Goal: Task Accomplishment & Management: Manage account settings

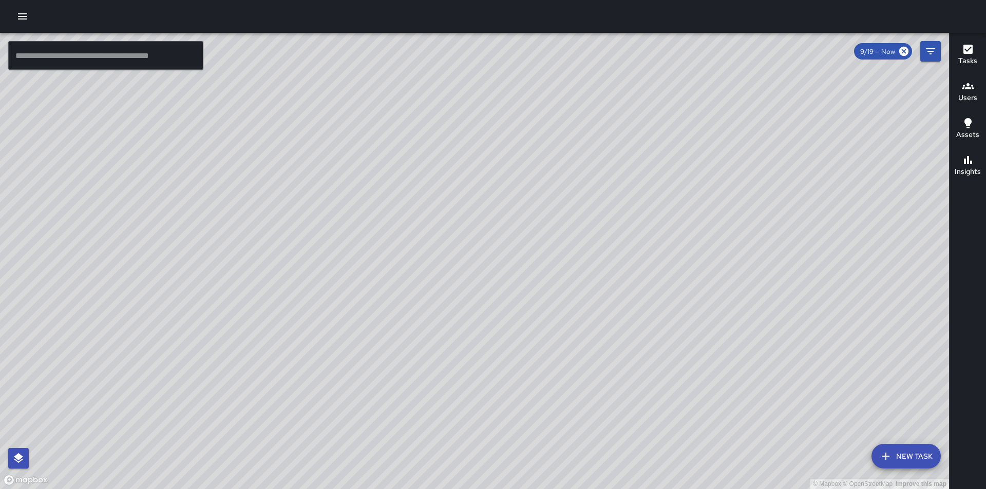
drag, startPoint x: 522, startPoint y: 234, endPoint x: 509, endPoint y: 346, distance: 113.2
click at [509, 346] on div "© Mapbox © OpenStreetMap Improve this map" at bounding box center [474, 261] width 949 height 456
drag, startPoint x: 541, startPoint y: 199, endPoint x: 380, endPoint y: 223, distance: 162.0
click at [380, 223] on div "© Mapbox © OpenStreetMap Improve this map" at bounding box center [474, 261] width 949 height 456
drag, startPoint x: 591, startPoint y: 357, endPoint x: 523, endPoint y: 294, distance: 93.4
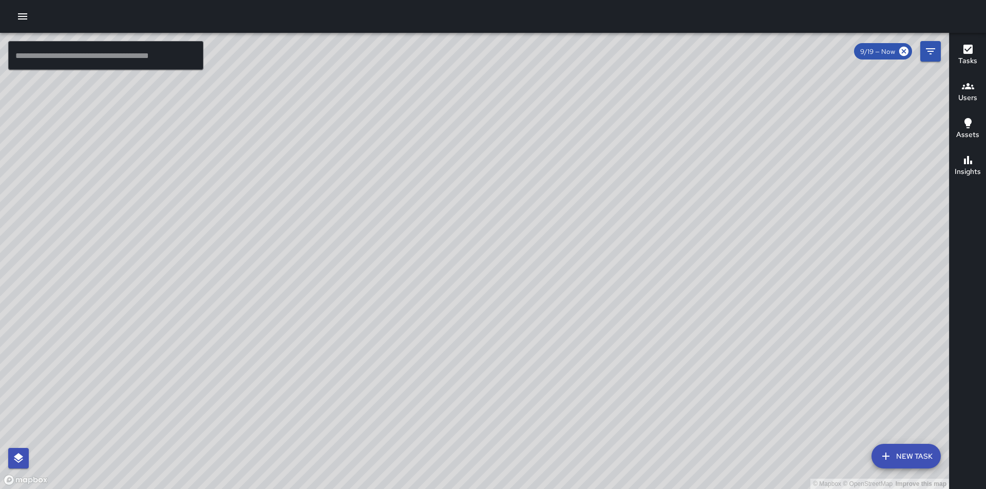
click at [523, 292] on div "© Mapbox © OpenStreetMap Improve this map" at bounding box center [474, 261] width 949 height 456
click at [580, 347] on div "© Mapbox © OpenStreetMap Improve this map" at bounding box center [474, 261] width 949 height 456
drag, startPoint x: 621, startPoint y: 207, endPoint x: 607, endPoint y: 386, distance: 179.2
click at [607, 386] on div "© Mapbox © OpenStreetMap Improve this map" at bounding box center [474, 261] width 949 height 456
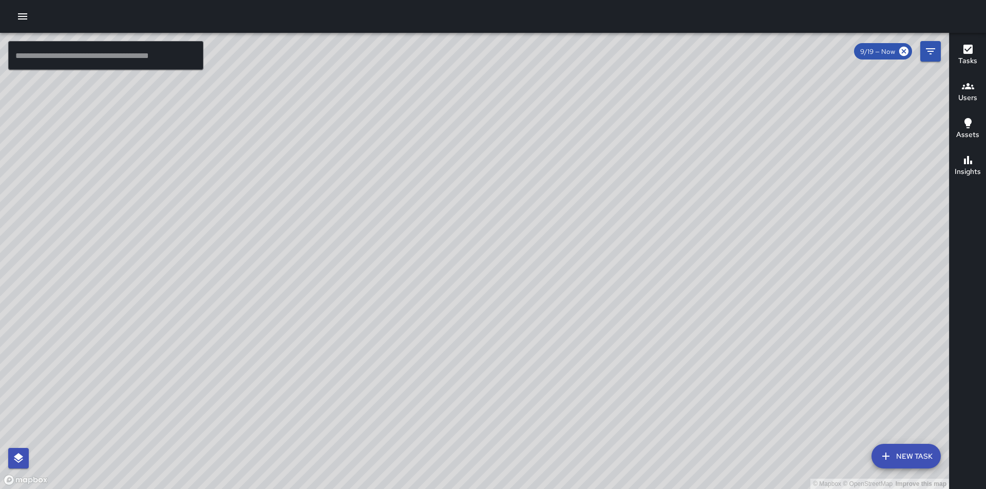
drag, startPoint x: 650, startPoint y: 343, endPoint x: 649, endPoint y: 368, distance: 25.2
click at [649, 368] on div "© Mapbox © OpenStreetMap Improve this map" at bounding box center [474, 261] width 949 height 456
drag, startPoint x: 608, startPoint y: 227, endPoint x: 603, endPoint y: 161, distance: 67.0
click at [603, 161] on div "© Mapbox © OpenStreetMap Improve this map" at bounding box center [474, 261] width 949 height 456
drag, startPoint x: 685, startPoint y: 382, endPoint x: 672, endPoint y: 190, distance: 192.5
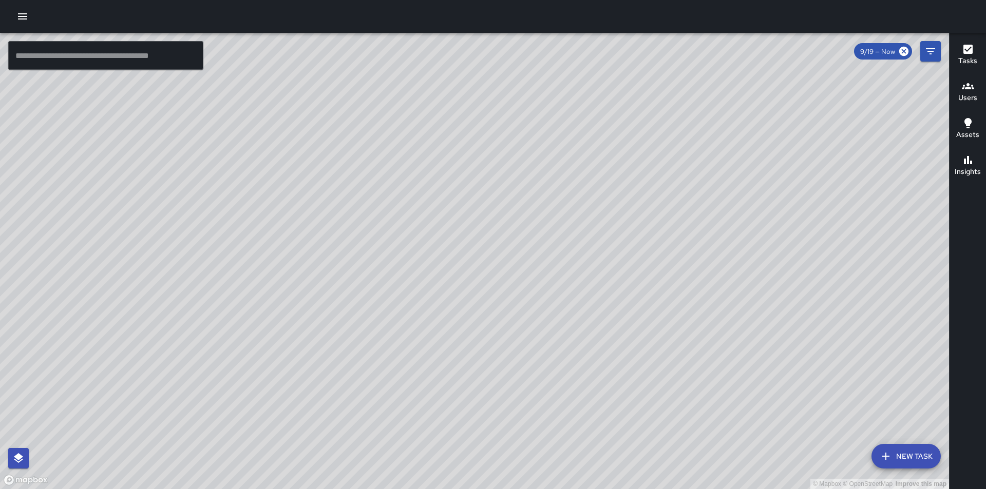
click at [672, 190] on div "© Mapbox © OpenStreetMap Improve this map" at bounding box center [474, 261] width 949 height 456
drag, startPoint x: 530, startPoint y: 228, endPoint x: 621, endPoint y: 338, distance: 142.9
click at [621, 338] on div "© Mapbox © OpenStreetMap Improve this map" at bounding box center [474, 261] width 949 height 456
drag, startPoint x: 594, startPoint y: 255, endPoint x: 652, endPoint y: 425, distance: 179.9
click at [652, 425] on div "© Mapbox © OpenStreetMap Improve this map" at bounding box center [474, 261] width 949 height 456
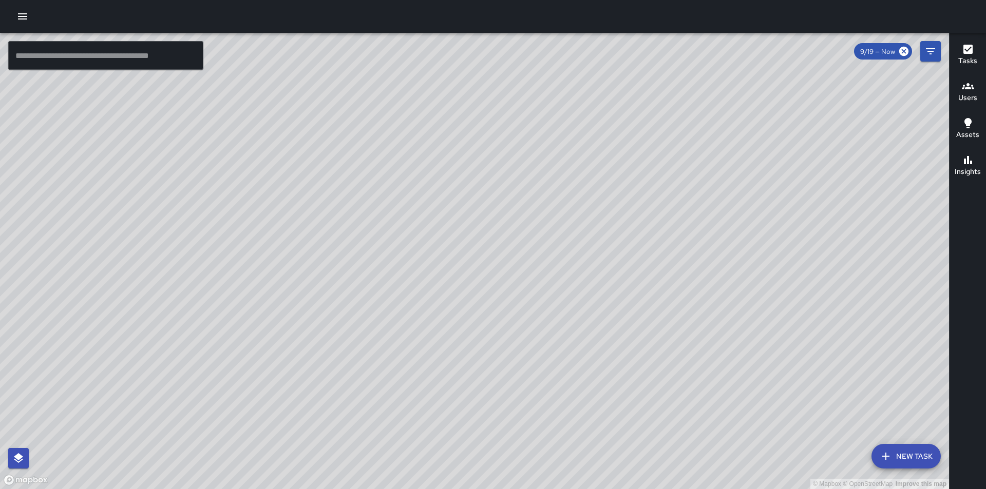
drag, startPoint x: 817, startPoint y: 369, endPoint x: 683, endPoint y: 299, distance: 151.6
click at [683, 299] on div "© Mapbox © OpenStreetMap Improve this map" at bounding box center [474, 261] width 949 height 456
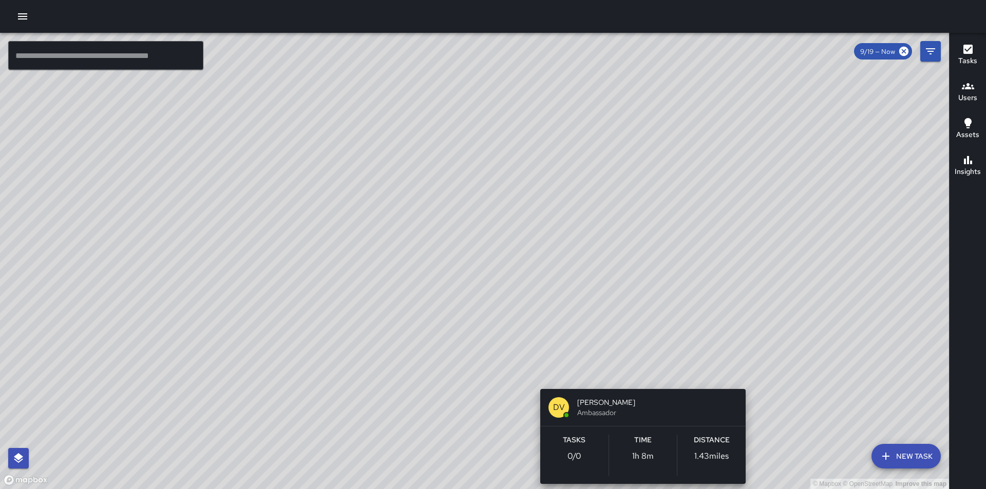
click at [645, 376] on div "© Mapbox © OpenStreetMap Improve this map DV [PERSON_NAME] Ambassador Tasks 0 /…" at bounding box center [474, 261] width 949 height 456
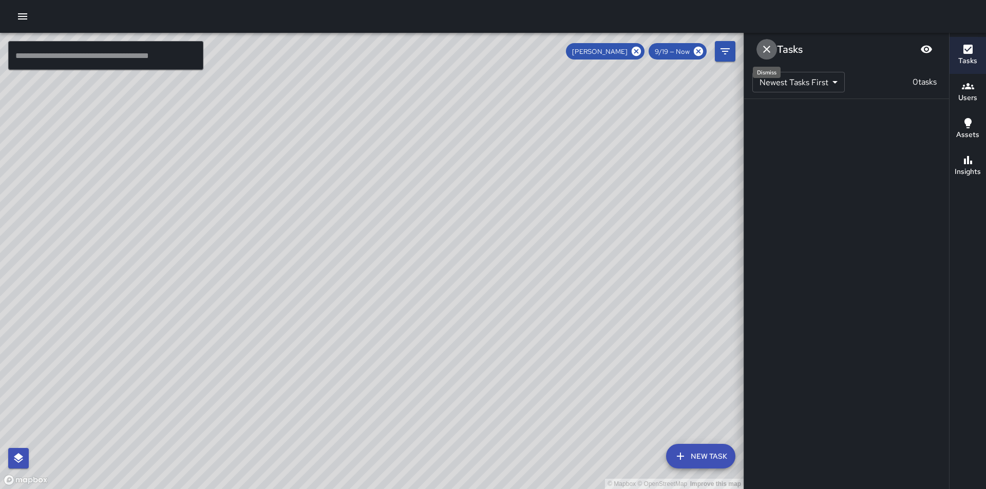
click at [762, 45] on icon "Dismiss" at bounding box center [766, 49] width 12 height 12
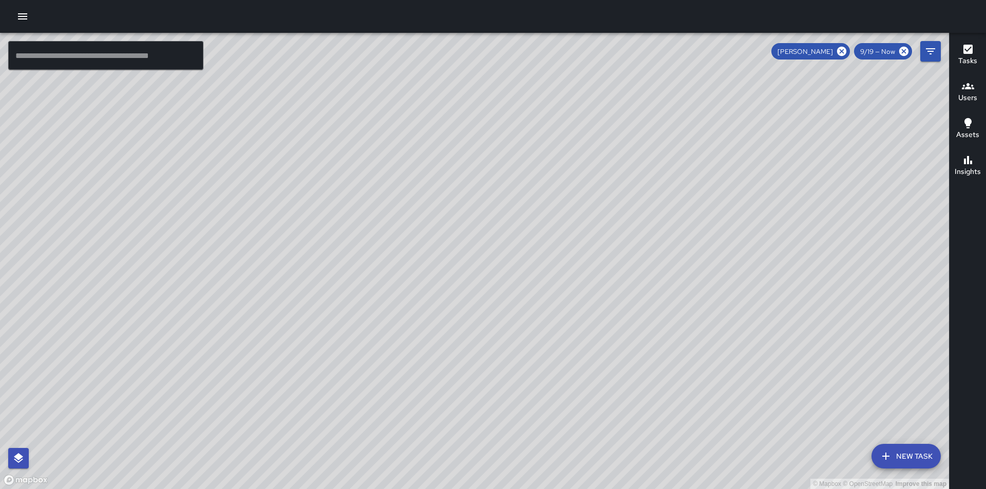
click at [26, 18] on icon "button" at bounding box center [22, 16] width 12 height 12
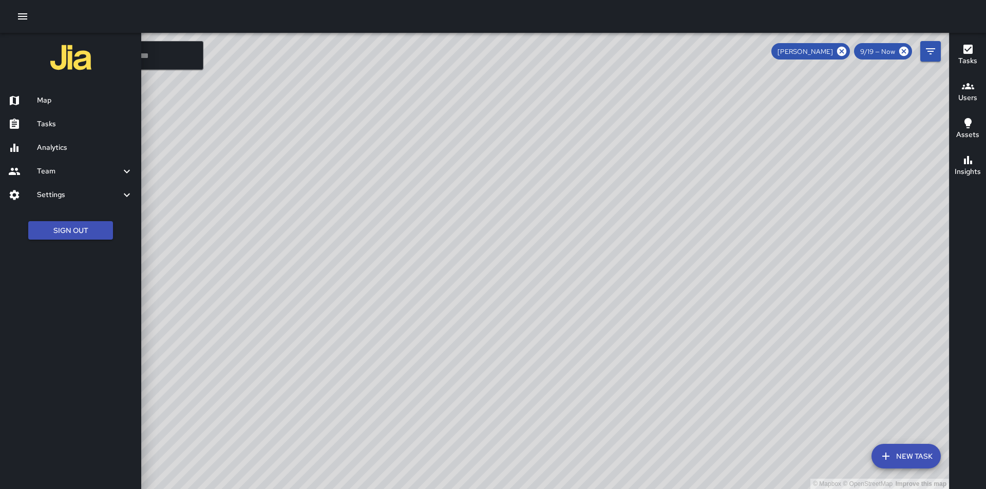
click at [25, 145] on div at bounding box center [22, 148] width 29 height 12
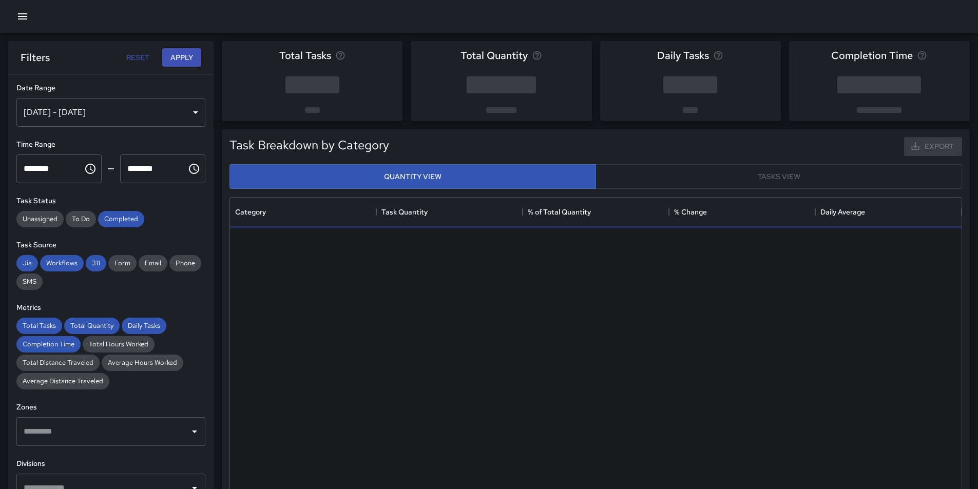
scroll to position [299, 724]
click at [186, 110] on div "[DATE] - [DATE]" at bounding box center [110, 112] width 189 height 29
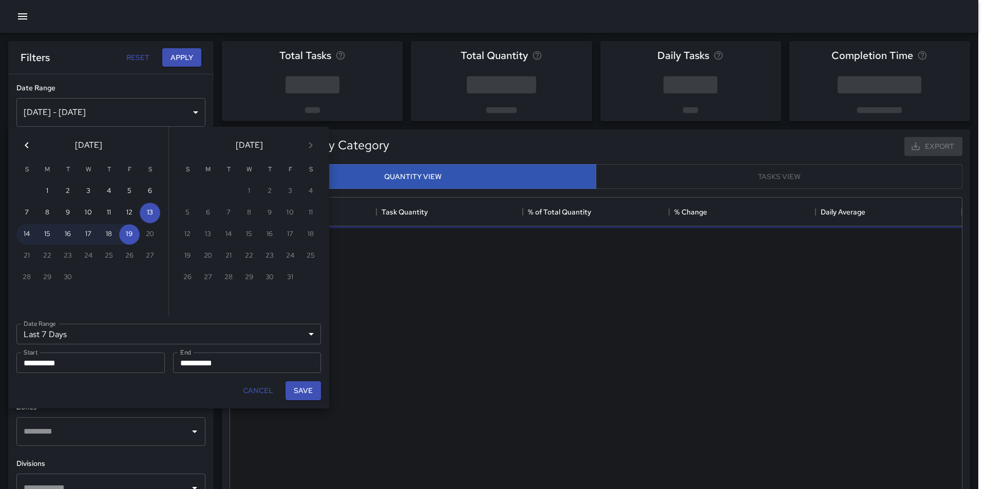
click at [22, 144] on icon "Previous month" at bounding box center [27, 145] width 12 height 12
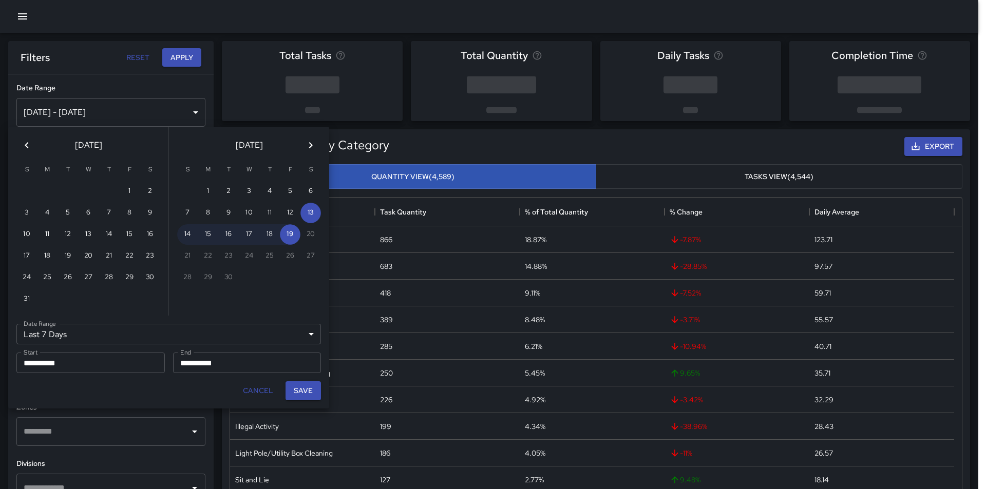
click at [26, 146] on icon "Previous month" at bounding box center [27, 145] width 4 height 6
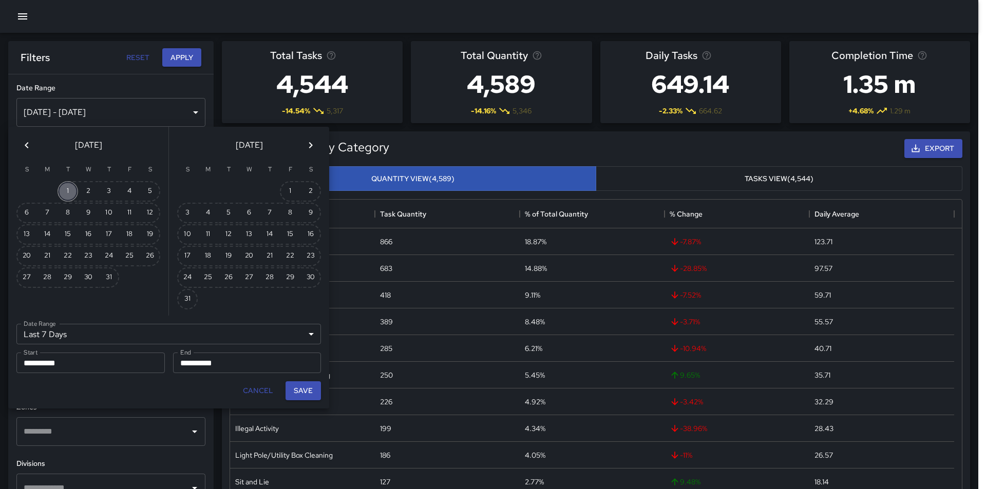
click at [70, 190] on button "1" at bounding box center [68, 191] width 21 height 21
type input "******"
type input "**********"
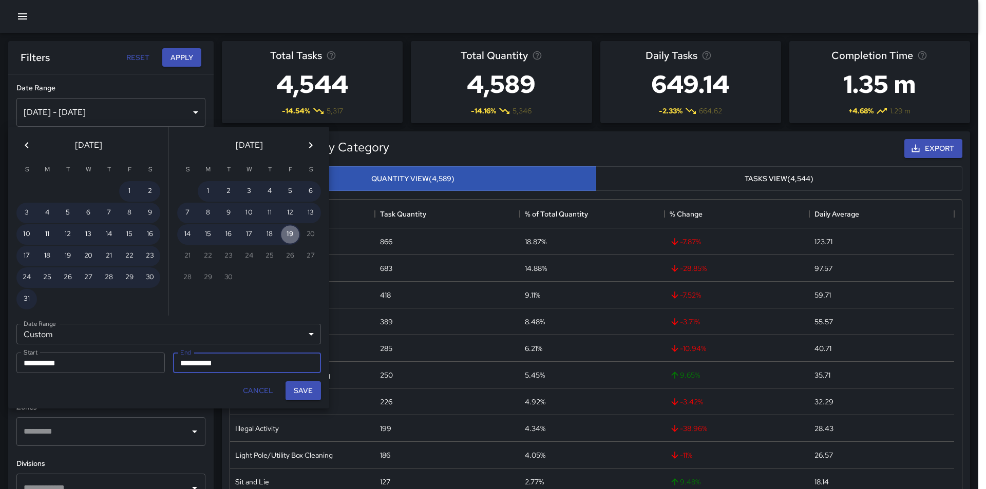
click at [289, 238] on button "19" at bounding box center [290, 234] width 21 height 21
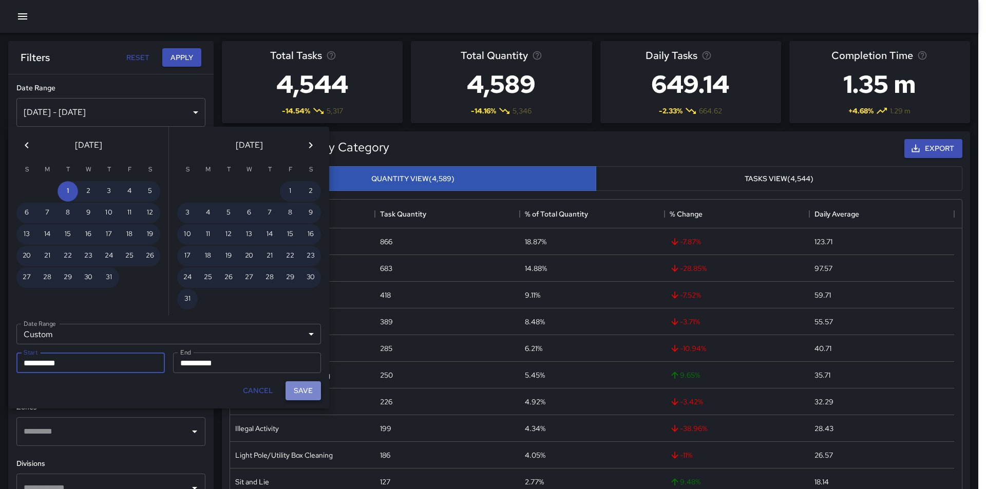
click at [303, 389] on button "Save" at bounding box center [302, 390] width 35 height 19
type input "**********"
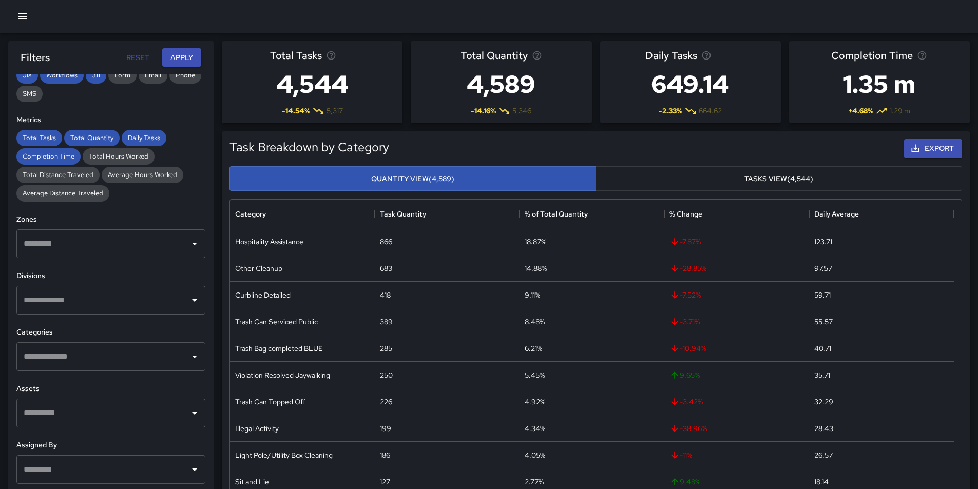
scroll to position [206, 0]
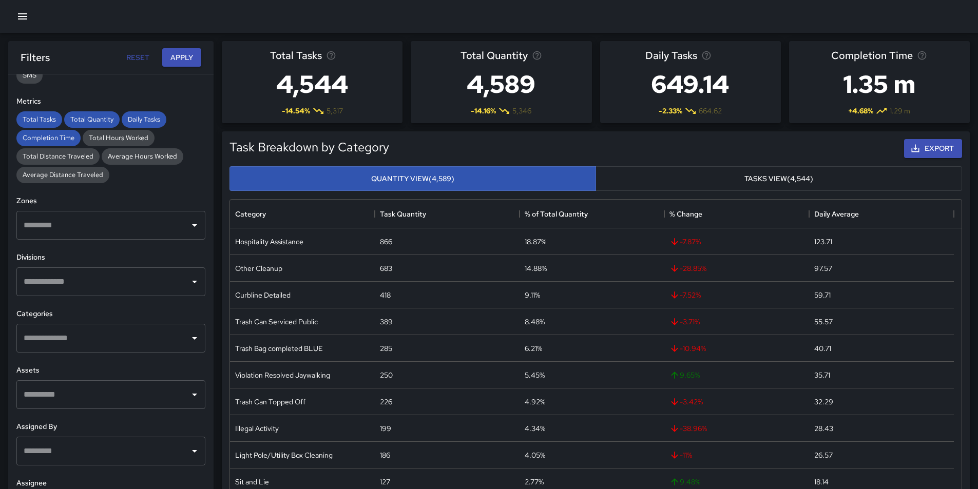
click at [188, 339] on icon "Open" at bounding box center [194, 338] width 12 height 12
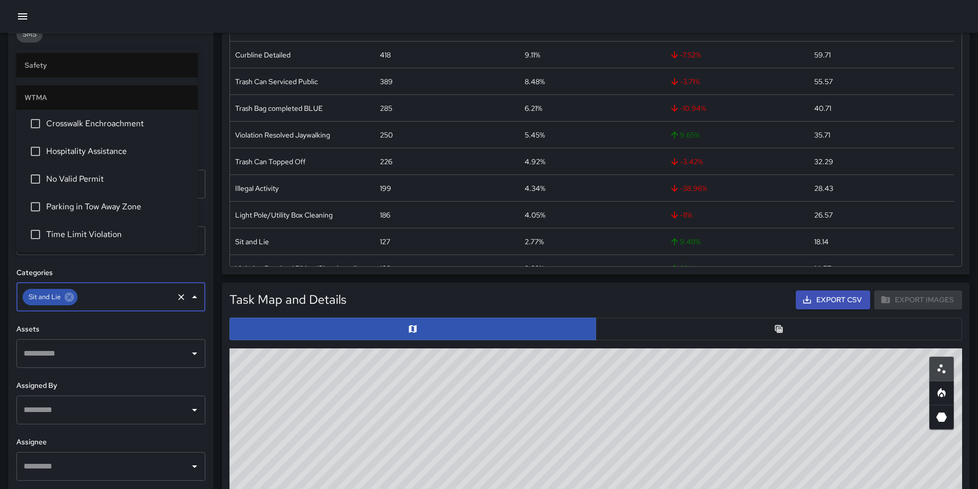
scroll to position [257, 0]
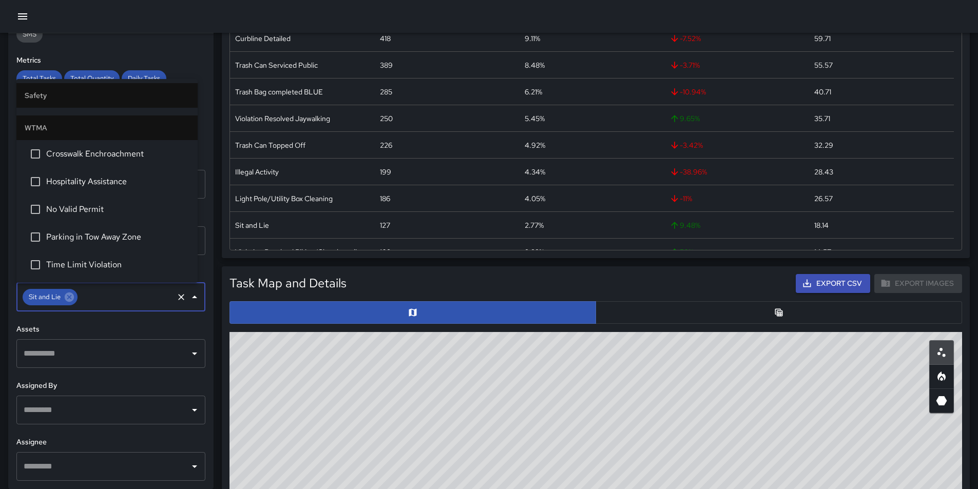
click at [187, 322] on div "**********" at bounding box center [110, 261] width 205 height 456
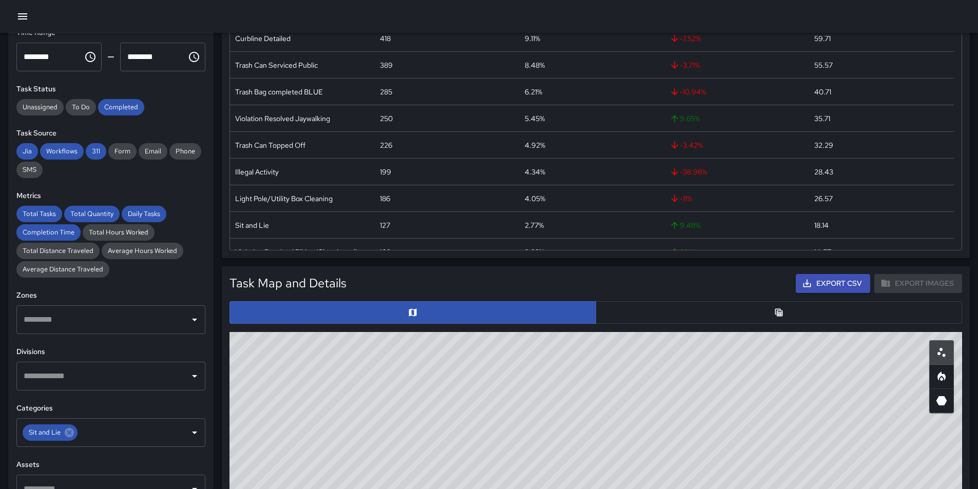
scroll to position [52, 0]
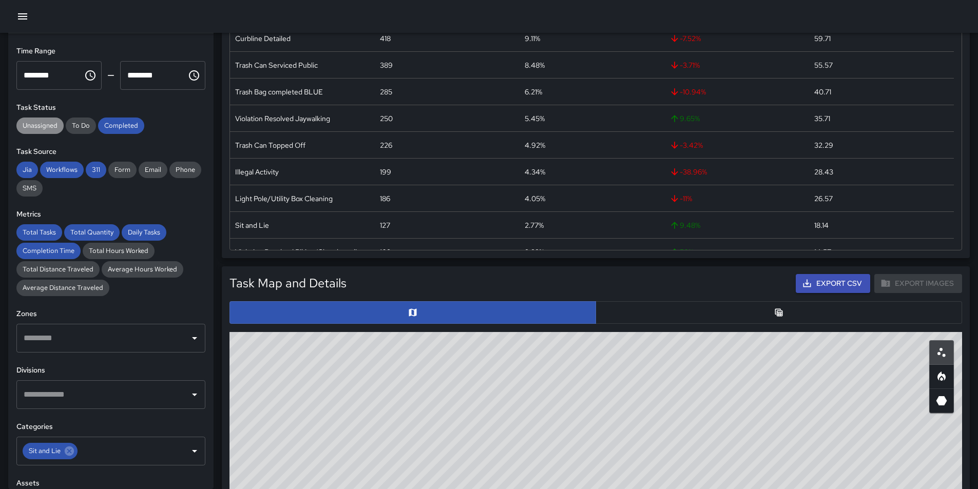
click at [42, 124] on span "Unassigned" at bounding box center [39, 125] width 47 height 9
click at [79, 128] on span "To Do" at bounding box center [81, 125] width 30 height 9
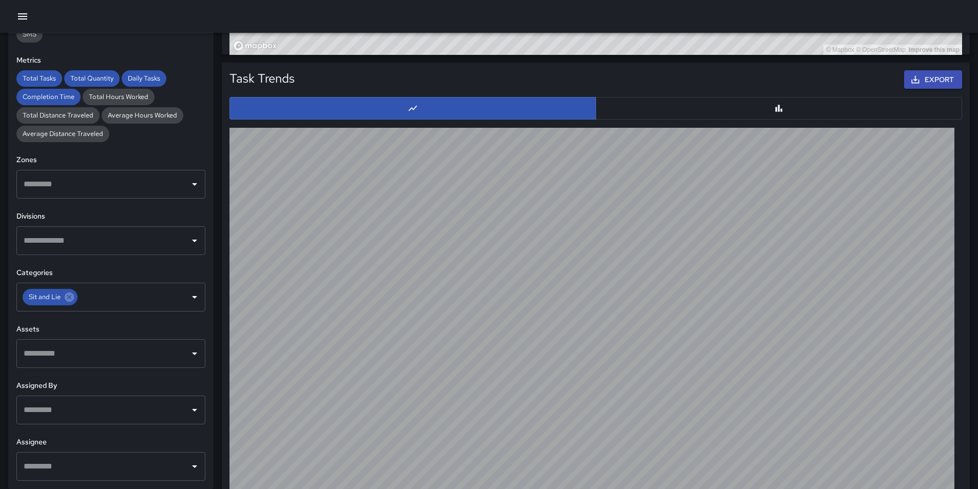
scroll to position [962, 0]
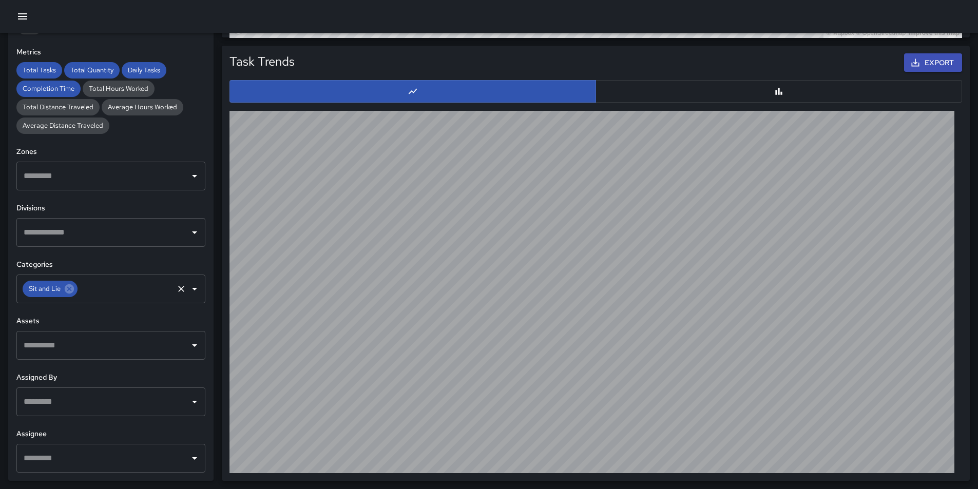
click at [192, 289] on icon "Open" at bounding box center [194, 289] width 5 height 3
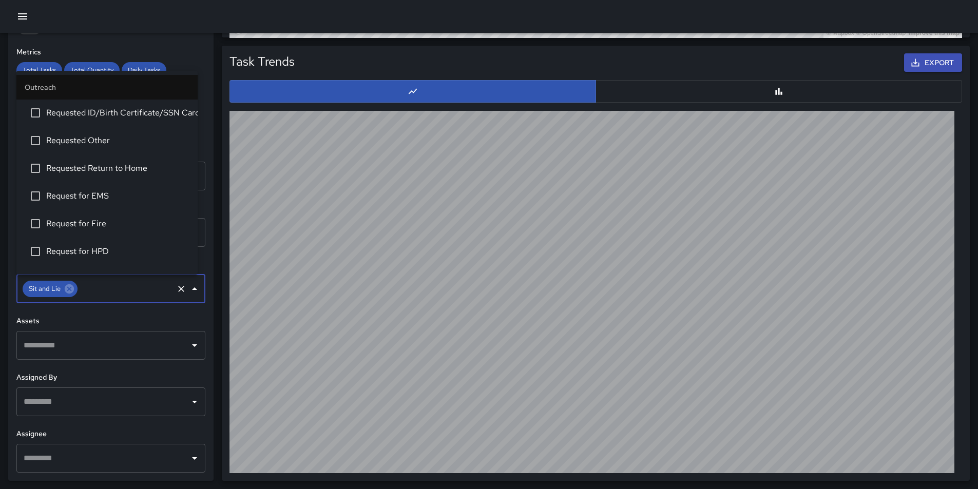
scroll to position [2246, 0]
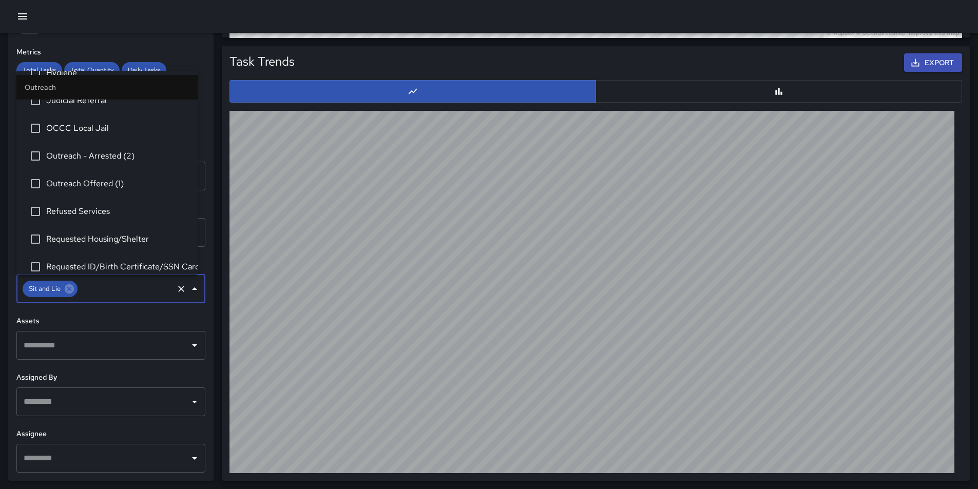
click at [188, 288] on icon "Close" at bounding box center [194, 289] width 12 height 12
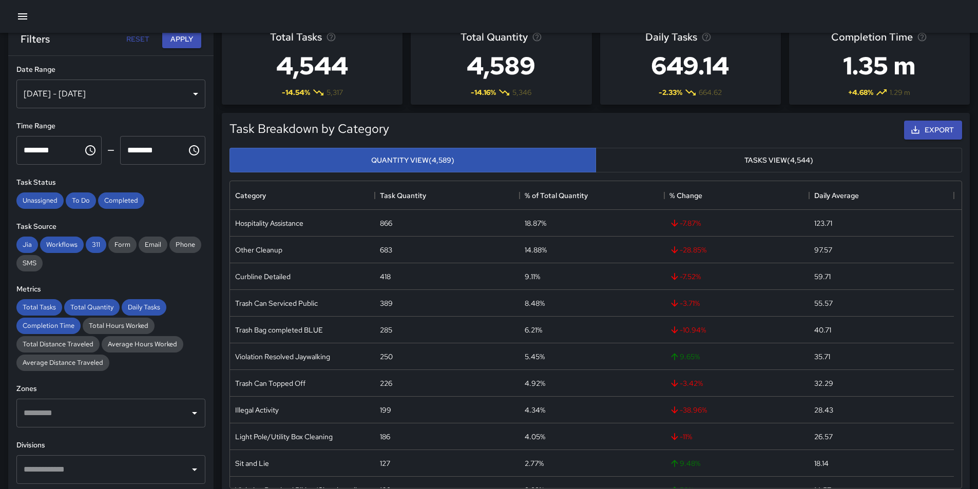
scroll to position [0, 0]
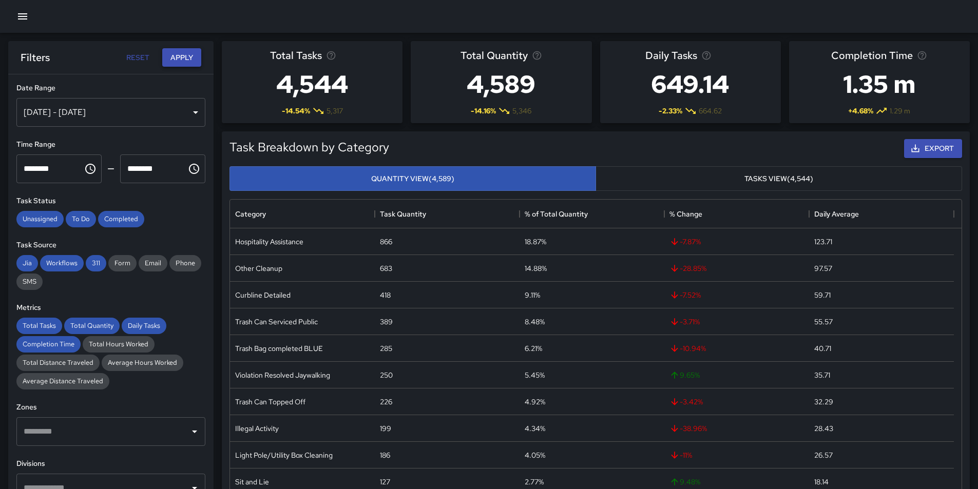
click at [189, 59] on button "Apply" at bounding box center [181, 57] width 39 height 19
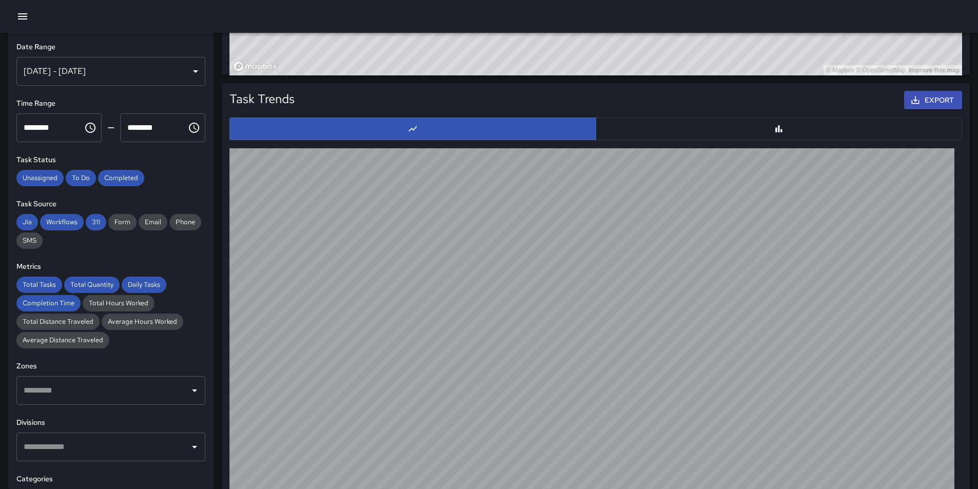
scroll to position [962, 0]
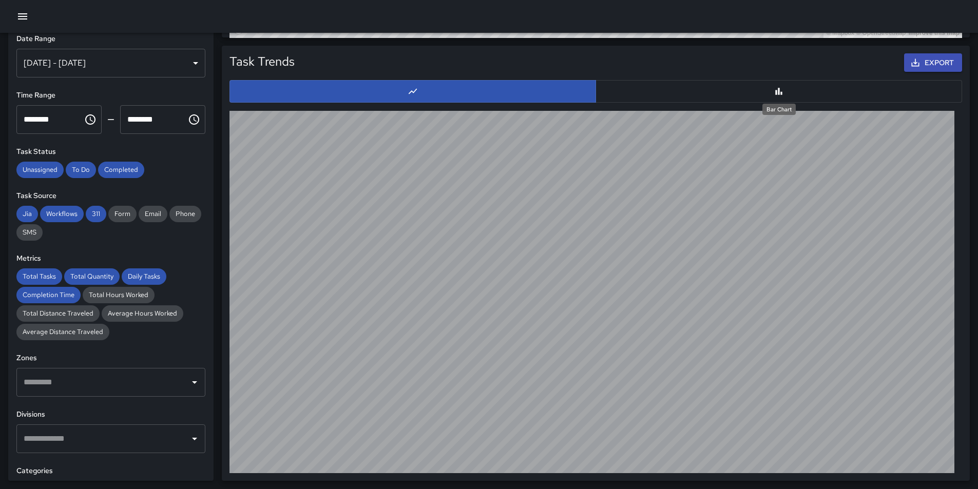
click at [781, 90] on icon "Bar Chart" at bounding box center [779, 91] width 10 height 10
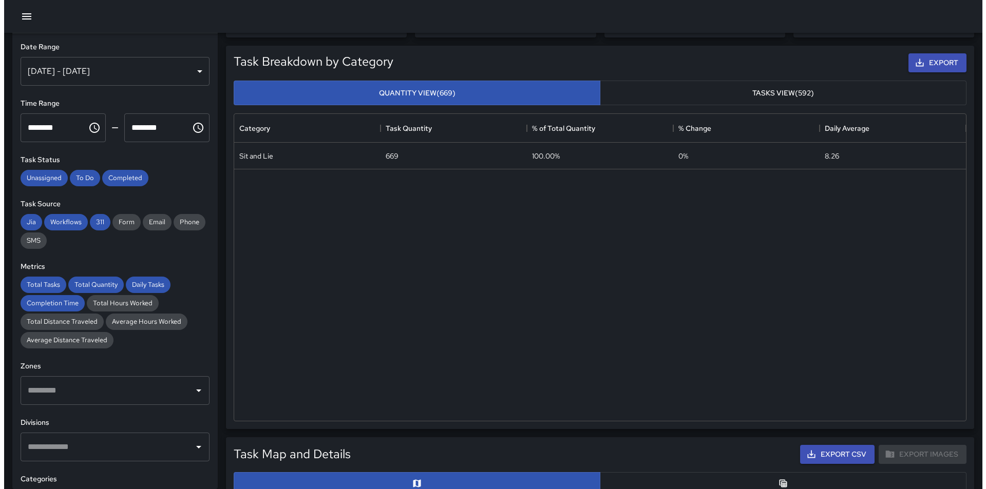
scroll to position [0, 0]
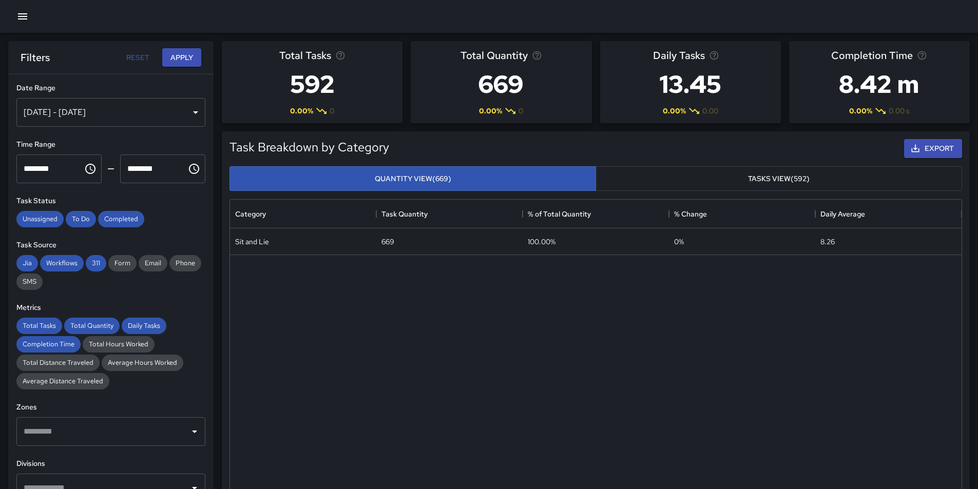
click at [23, 16] on icon "button" at bounding box center [22, 16] width 9 height 6
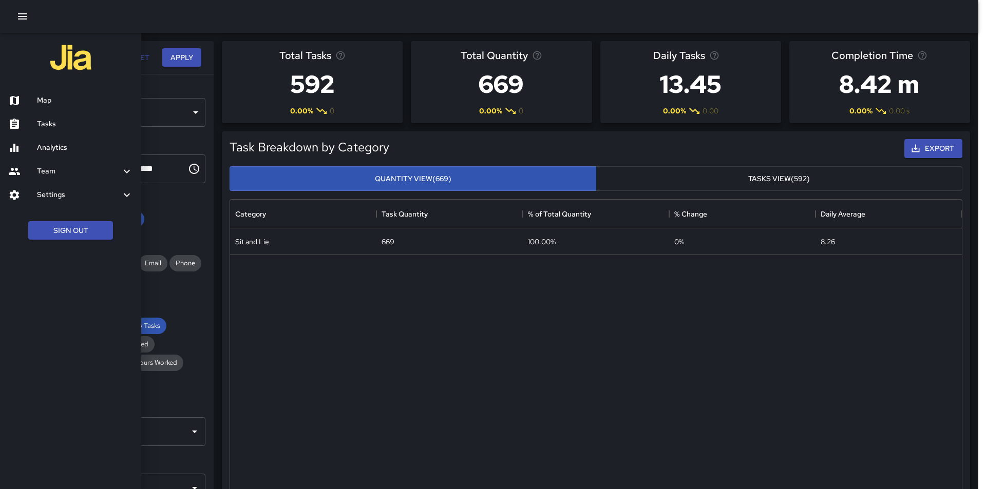
click at [36, 103] on div at bounding box center [22, 100] width 29 height 12
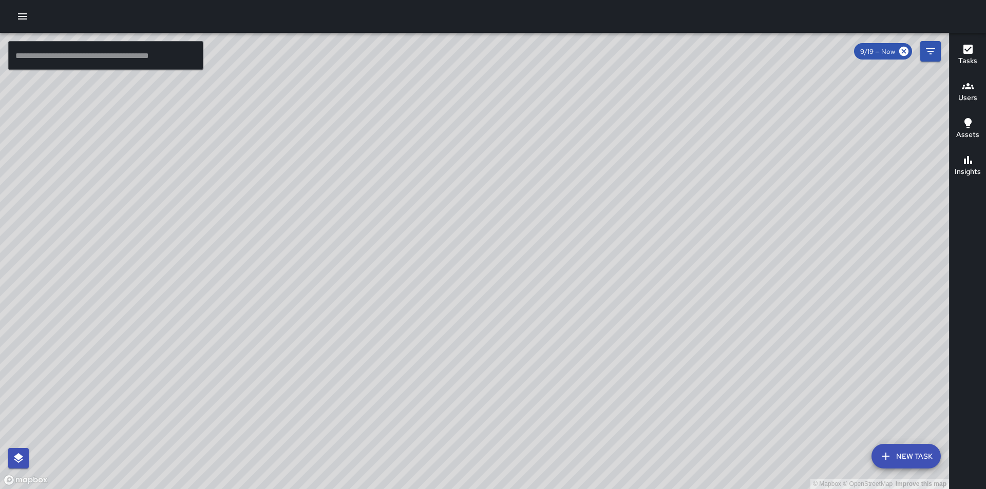
drag, startPoint x: 542, startPoint y: 224, endPoint x: 503, endPoint y: 304, distance: 88.9
click at [503, 304] on div "© Mapbox © OpenStreetMap Improve this map" at bounding box center [474, 261] width 949 height 456
drag, startPoint x: 543, startPoint y: 196, endPoint x: 480, endPoint y: 509, distance: 319.9
click at [480, 489] on html "© Mapbox © OpenStreetMap Improve this map ​ New Task 9/19 — Now Map Layers Task…" at bounding box center [493, 244] width 986 height 489
drag, startPoint x: 419, startPoint y: 165, endPoint x: 451, endPoint y: 238, distance: 79.6
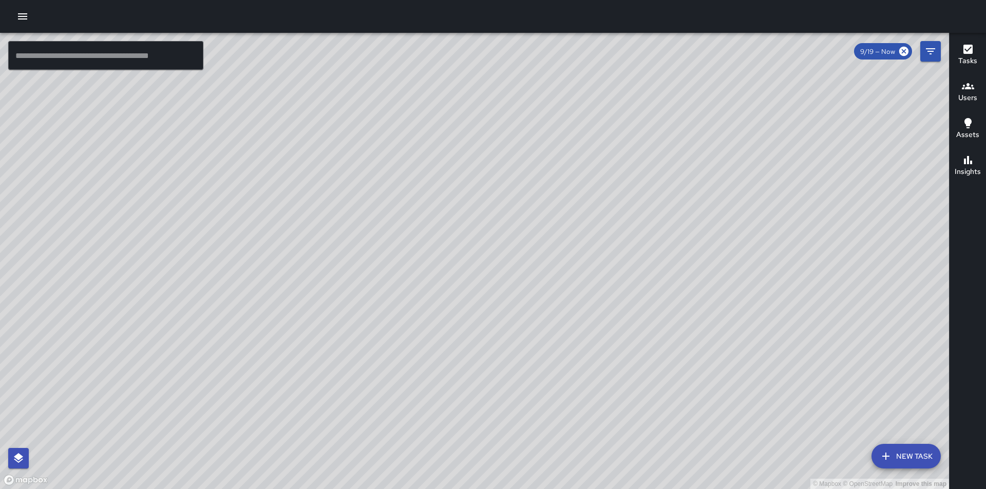
click at [451, 238] on div "© Mapbox © OpenStreetMap Improve this map" at bounding box center [474, 261] width 949 height 456
drag, startPoint x: 581, startPoint y: 337, endPoint x: 560, endPoint y: 263, distance: 77.5
click at [560, 263] on div "© Mapbox © OpenStreetMap Improve this map" at bounding box center [474, 261] width 949 height 456
drag, startPoint x: 349, startPoint y: 180, endPoint x: 375, endPoint y: 268, distance: 91.5
click at [375, 268] on div "© Mapbox © OpenStreetMap Improve this map" at bounding box center [474, 261] width 949 height 456
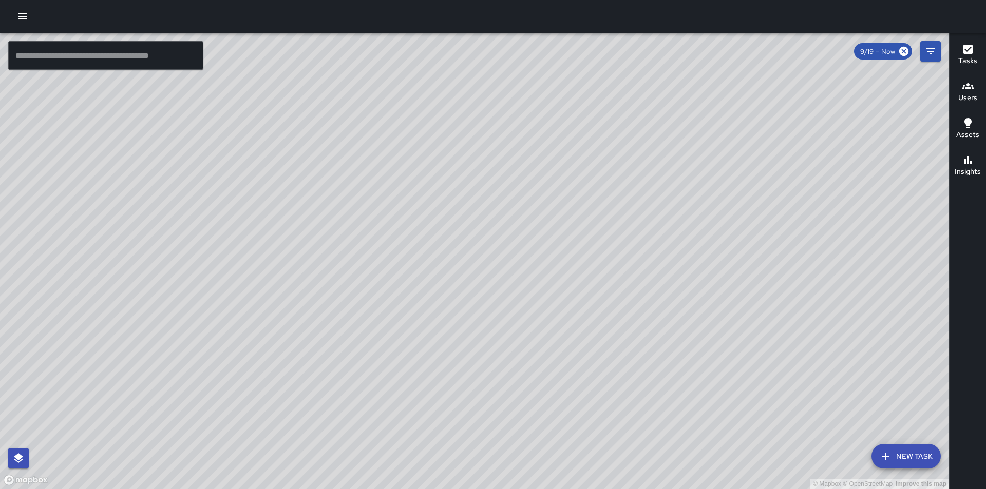
drag, startPoint x: 461, startPoint y: 431, endPoint x: 394, endPoint y: 258, distance: 185.4
click at [394, 258] on div "© Mapbox © OpenStreetMap Improve this map" at bounding box center [474, 261] width 949 height 456
drag, startPoint x: 368, startPoint y: 225, endPoint x: 523, endPoint y: 311, distance: 177.2
click at [523, 311] on div "© Mapbox © OpenStreetMap Improve this map" at bounding box center [474, 261] width 949 height 456
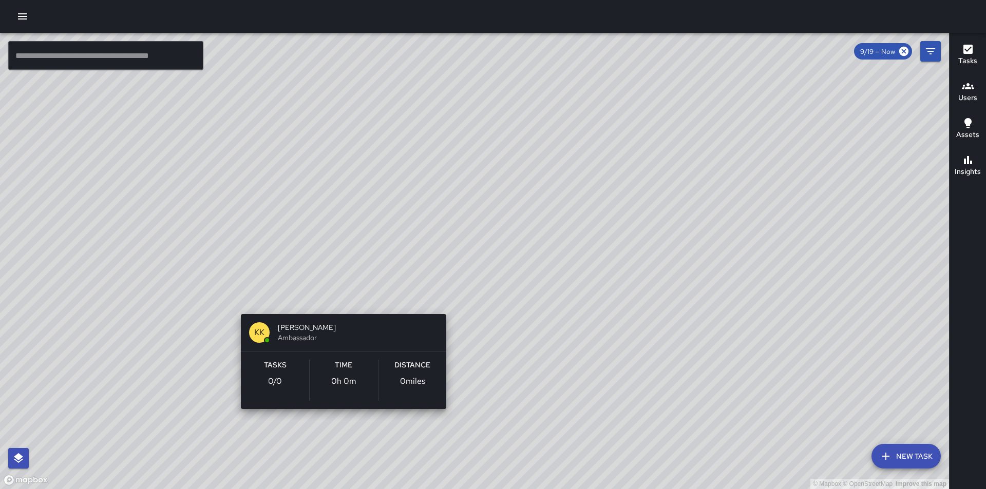
click at [338, 302] on div "© Mapbox © OpenStreetMap Improve this map KK [PERSON_NAME] Ambassador Tasks 0 /…" at bounding box center [474, 261] width 949 height 456
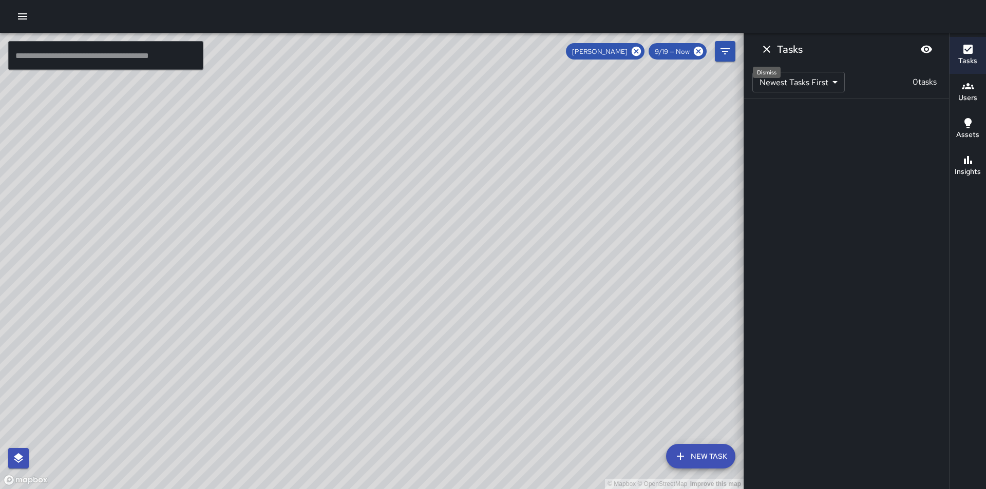
click at [770, 50] on icon "Dismiss" at bounding box center [766, 49] width 12 height 12
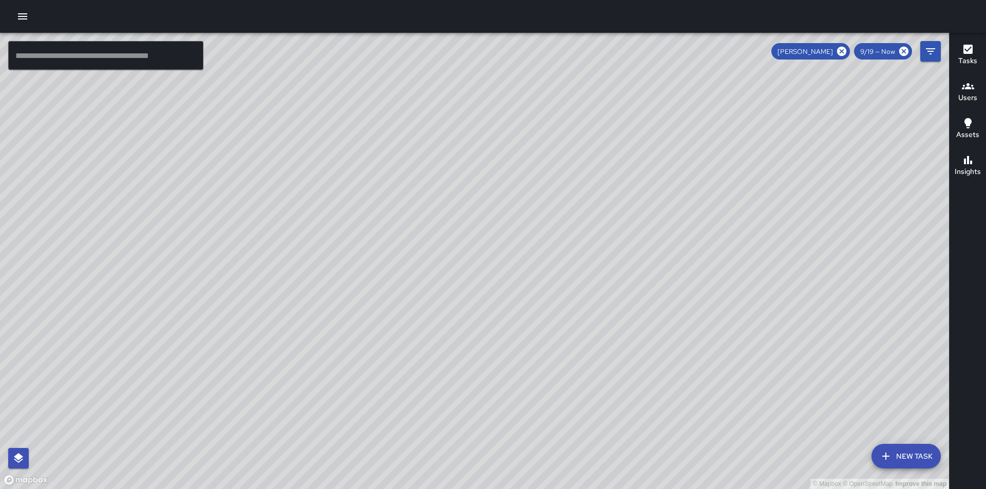
drag, startPoint x: 577, startPoint y: 241, endPoint x: 490, endPoint y: 263, distance: 89.7
click at [518, 260] on div "© Mapbox © OpenStreetMap Improve this map" at bounding box center [474, 261] width 949 height 456
click at [841, 52] on icon at bounding box center [841, 51] width 11 height 11
drag, startPoint x: 649, startPoint y: 324, endPoint x: 364, endPoint y: 375, distance: 289.5
click at [364, 375] on div "© Mapbox © OpenStreetMap Improve this map" at bounding box center [474, 261] width 949 height 456
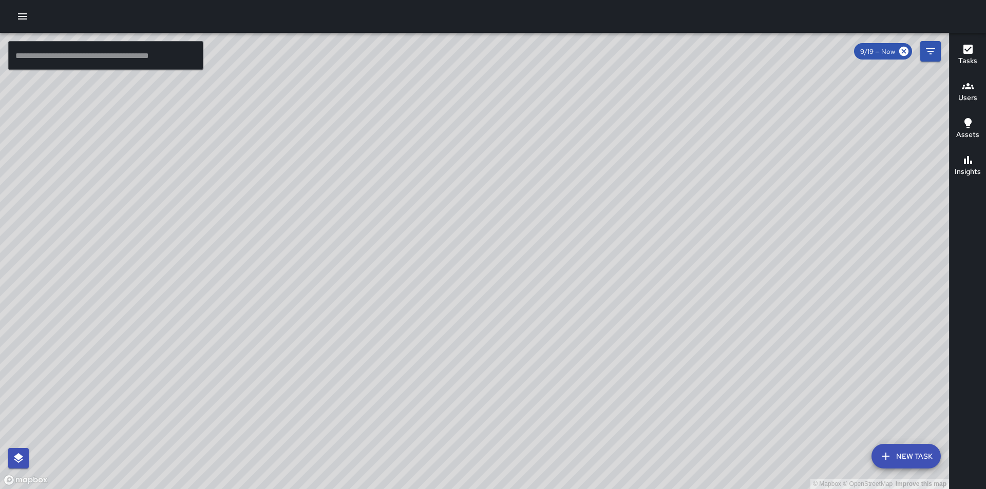
drag, startPoint x: 609, startPoint y: 374, endPoint x: 557, endPoint y: 236, distance: 147.5
click at [557, 236] on div "© Mapbox © OpenStreetMap Improve this map" at bounding box center [474, 261] width 949 height 456
click at [971, 93] on h6 "Users" at bounding box center [967, 97] width 19 height 11
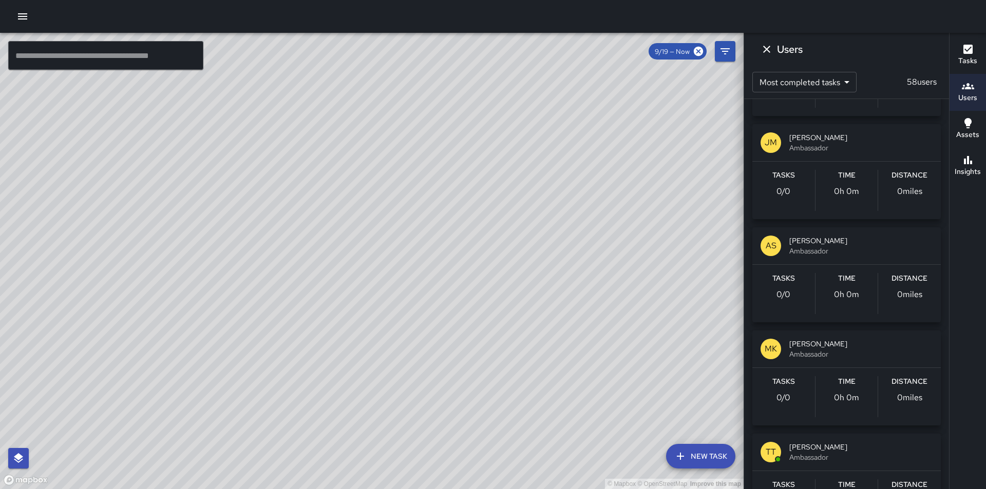
scroll to position [1848, 0]
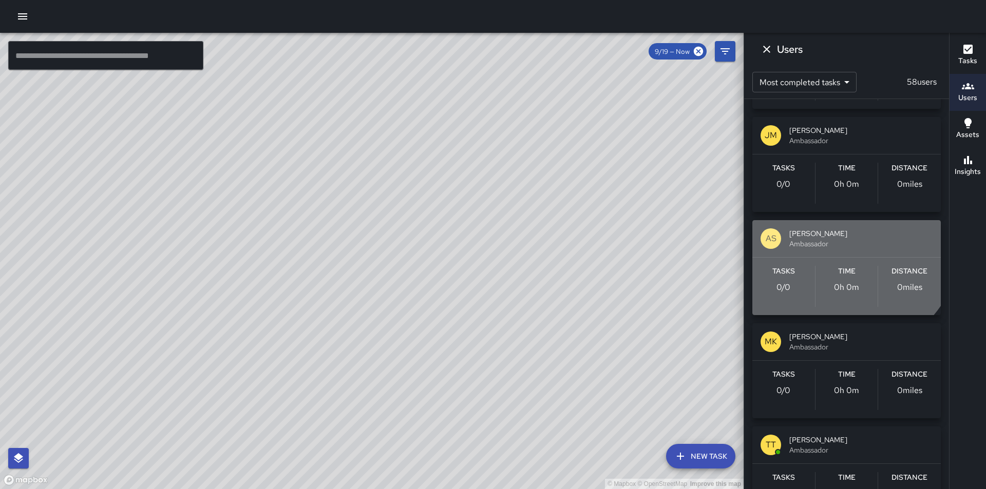
click at [840, 238] on span "[PERSON_NAME]" at bounding box center [860, 233] width 143 height 10
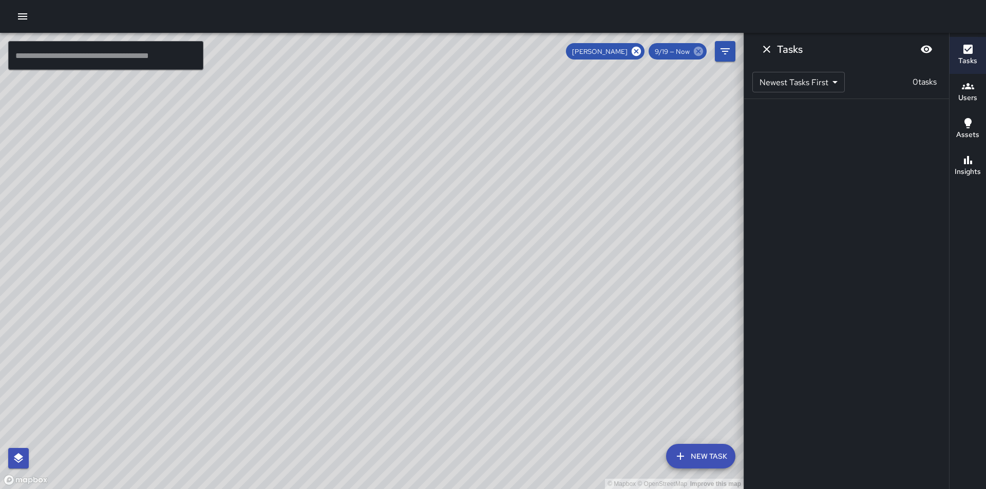
click at [696, 48] on icon at bounding box center [698, 51] width 9 height 9
click at [633, 51] on icon at bounding box center [635, 51] width 9 height 9
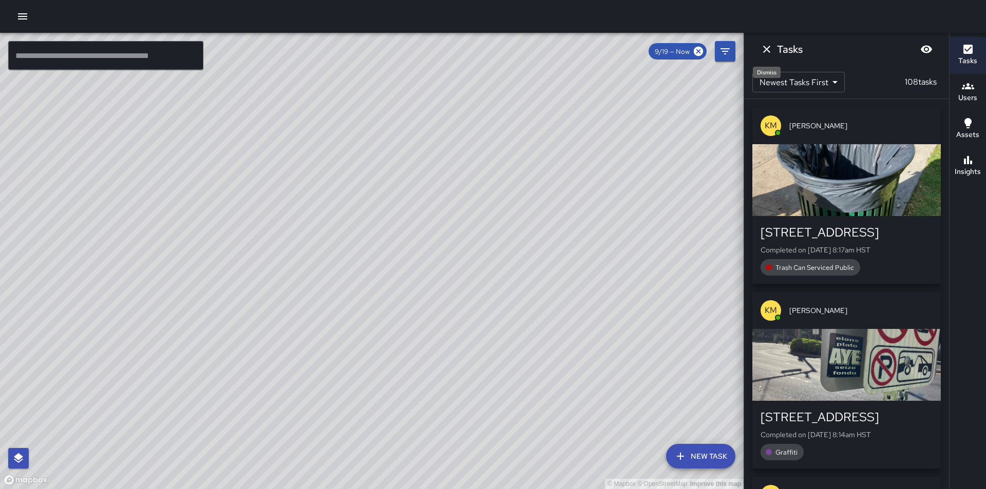
click at [764, 50] on icon "Dismiss" at bounding box center [766, 49] width 12 height 12
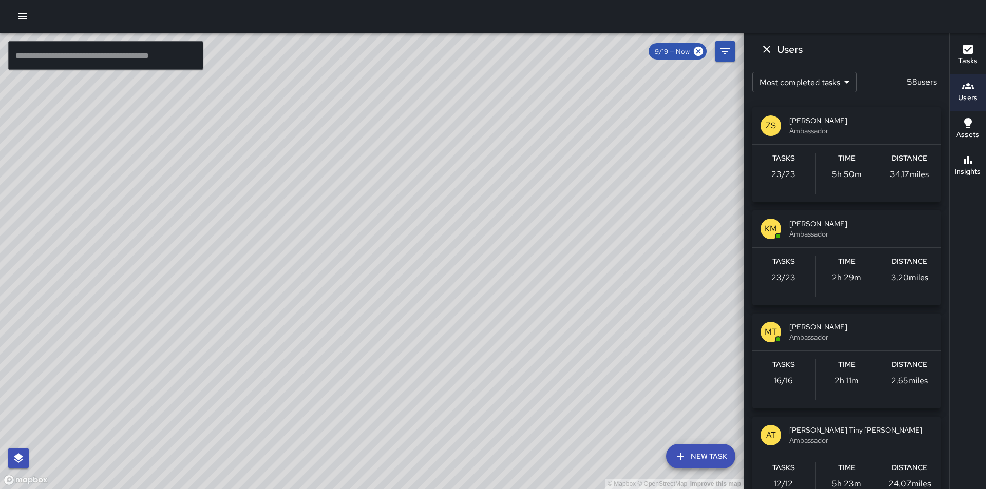
drag, startPoint x: 232, startPoint y: 298, endPoint x: 311, endPoint y: 404, distance: 132.2
click at [309, 405] on div "© Mapbox © OpenStreetMap Improve this map" at bounding box center [371, 261] width 743 height 456
drag, startPoint x: 404, startPoint y: 148, endPoint x: 477, endPoint y: 246, distance: 122.5
click at [477, 246] on div "© Mapbox © OpenStreetMap Improve this map" at bounding box center [371, 261] width 743 height 456
drag, startPoint x: 421, startPoint y: 212, endPoint x: 472, endPoint y: 428, distance: 222.5
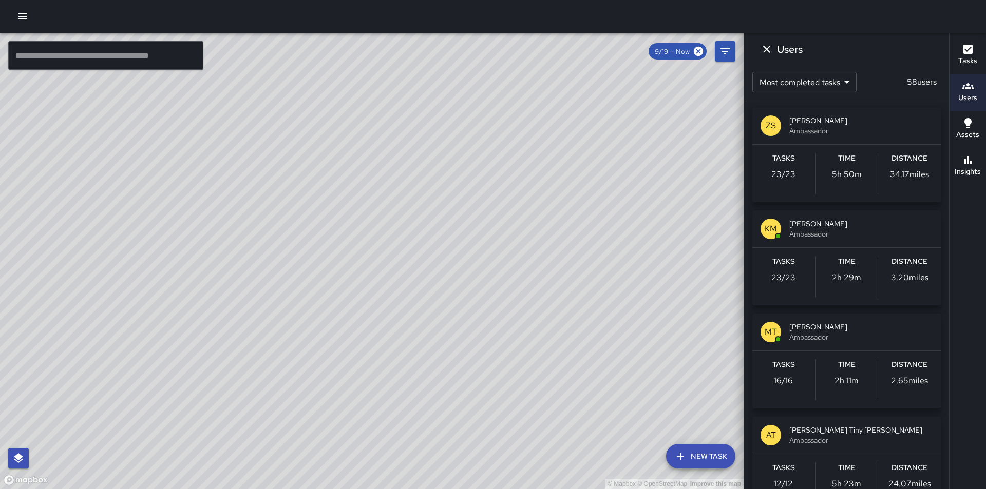
click at [472, 428] on div "© Mapbox © OpenStreetMap Improve this map" at bounding box center [371, 261] width 743 height 456
drag, startPoint x: 489, startPoint y: 429, endPoint x: 434, endPoint y: 125, distance: 309.5
click at [434, 125] on div "© Mapbox © OpenStreetMap Improve this map" at bounding box center [371, 261] width 743 height 456
drag, startPoint x: 352, startPoint y: 127, endPoint x: 418, endPoint y: 251, distance: 141.0
click at [418, 251] on div "© Mapbox © OpenStreetMap Improve this map" at bounding box center [371, 261] width 743 height 456
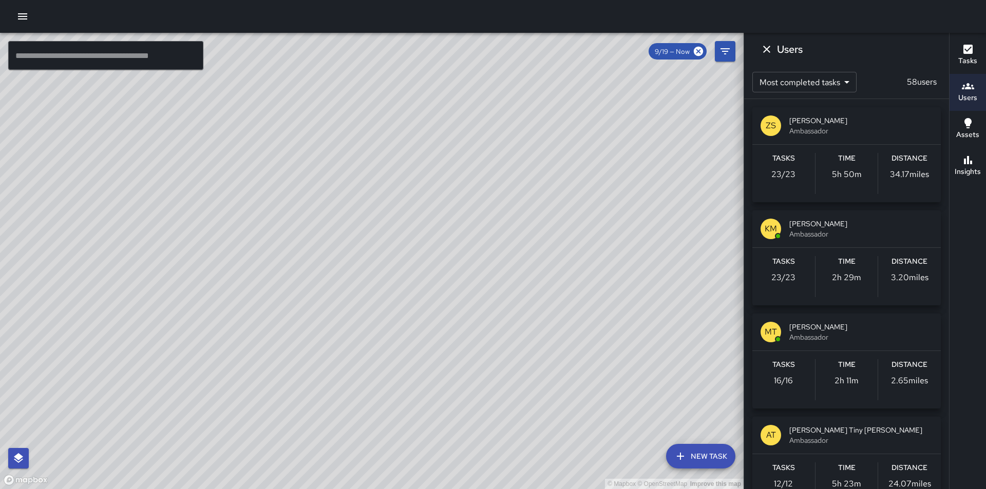
drag, startPoint x: 467, startPoint y: 169, endPoint x: 478, endPoint y: 308, distance: 138.6
click at [478, 308] on div "© Mapbox © OpenStreetMap Improve this map" at bounding box center [371, 261] width 743 height 456
click at [969, 92] on icon "button" at bounding box center [968, 86] width 12 height 12
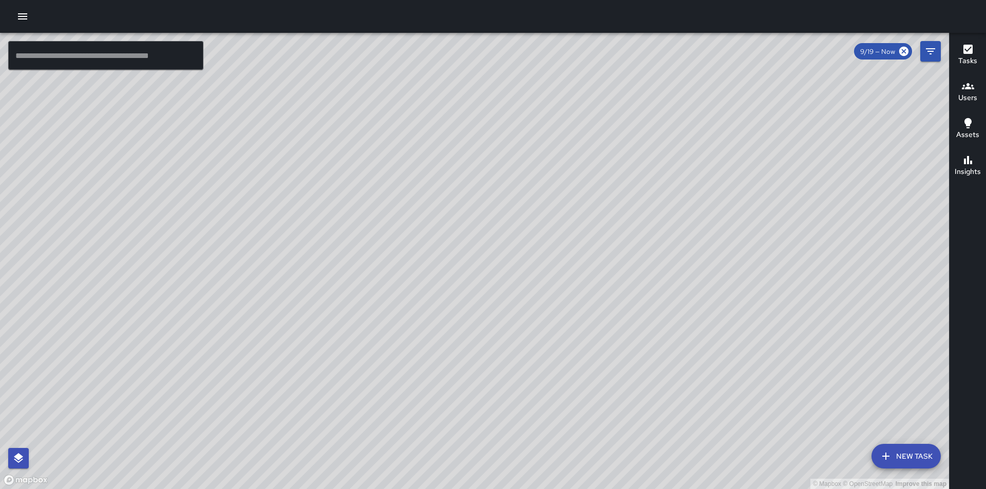
click at [968, 94] on h6 "Users" at bounding box center [967, 97] width 19 height 11
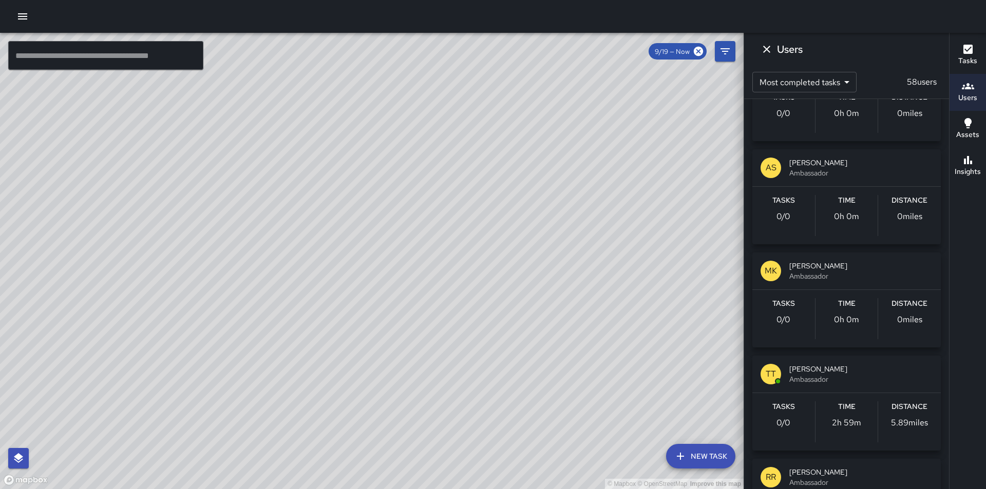
scroll to position [1951, 0]
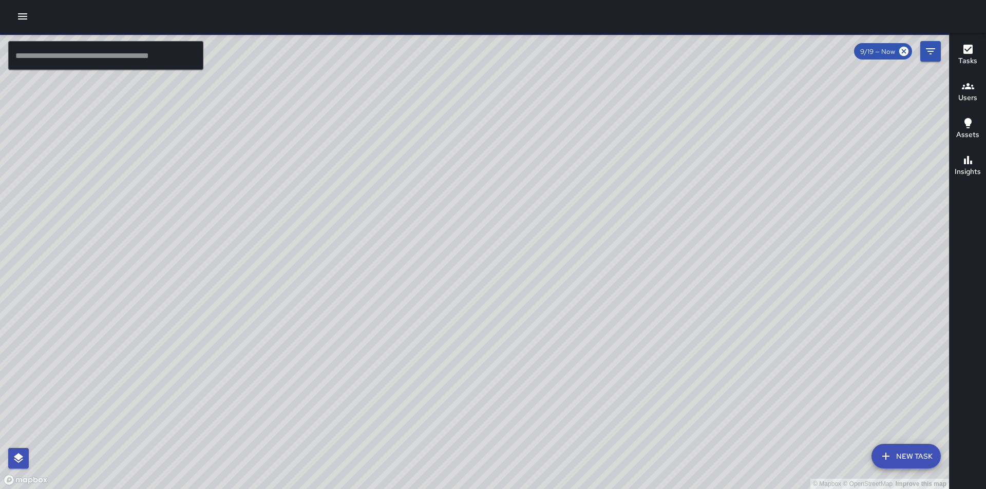
drag, startPoint x: 618, startPoint y: 186, endPoint x: 622, endPoint y: 262, distance: 75.6
click at [622, 262] on div "© Mapbox © OpenStreetMap Improve this map" at bounding box center [474, 261] width 949 height 456
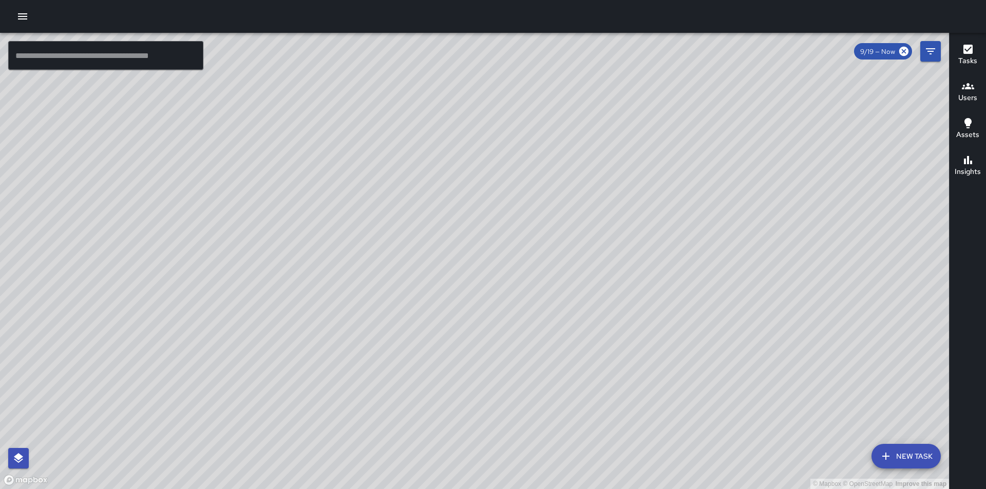
drag, startPoint x: 621, startPoint y: 324, endPoint x: 537, endPoint y: 93, distance: 245.4
click at [537, 93] on div "© Mapbox © OpenStreetMap Improve this map" at bounding box center [474, 261] width 949 height 456
drag, startPoint x: 793, startPoint y: 289, endPoint x: 790, endPoint y: 261, distance: 28.5
click at [790, 261] on div "© Mapbox © OpenStreetMap Improve this map" at bounding box center [474, 261] width 949 height 456
drag, startPoint x: 764, startPoint y: 395, endPoint x: 562, endPoint y: 293, distance: 226.4
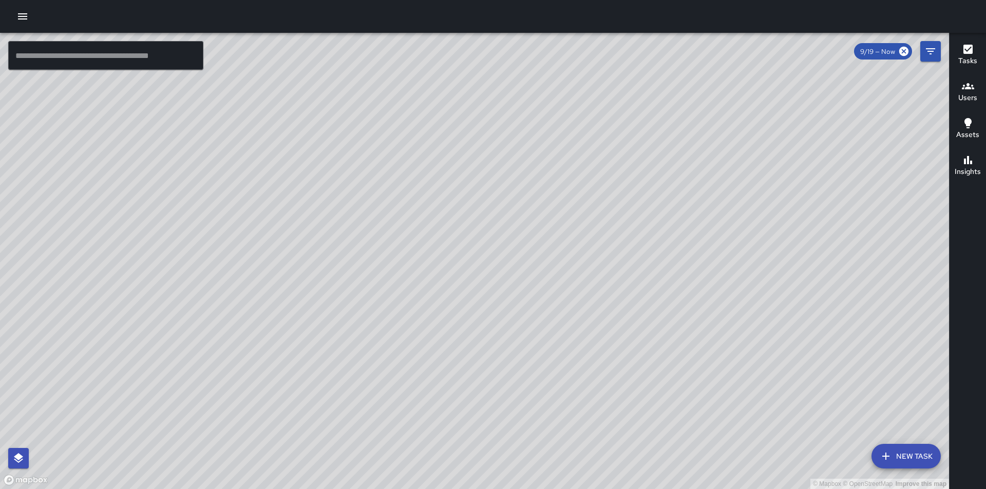
click at [562, 293] on div "© Mapbox © OpenStreetMap Improve this map" at bounding box center [474, 261] width 949 height 456
click at [392, 375] on div "© Mapbox © OpenStreetMap Improve this map" at bounding box center [474, 261] width 949 height 456
drag, startPoint x: 552, startPoint y: 233, endPoint x: 566, endPoint y: 396, distance: 164.3
click at [563, 399] on div "© Mapbox © OpenStreetMap Improve this map" at bounding box center [474, 261] width 949 height 456
drag, startPoint x: 467, startPoint y: 199, endPoint x: 467, endPoint y: 275, distance: 76.0
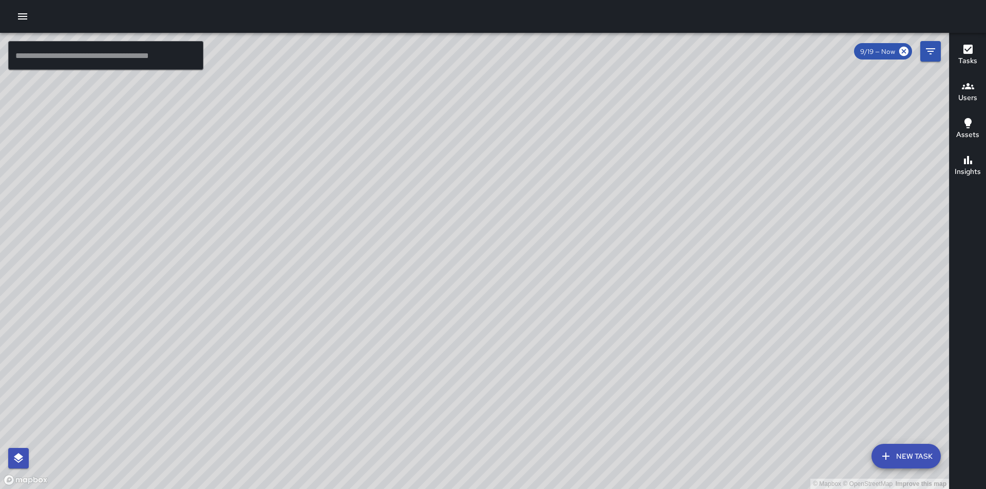
click at [467, 275] on div "© Mapbox © OpenStreetMap Improve this map" at bounding box center [474, 261] width 949 height 456
drag, startPoint x: 691, startPoint y: 417, endPoint x: 669, endPoint y: 288, distance: 131.3
click at [669, 288] on div "© Mapbox © OpenStreetMap Improve this map" at bounding box center [474, 261] width 949 height 456
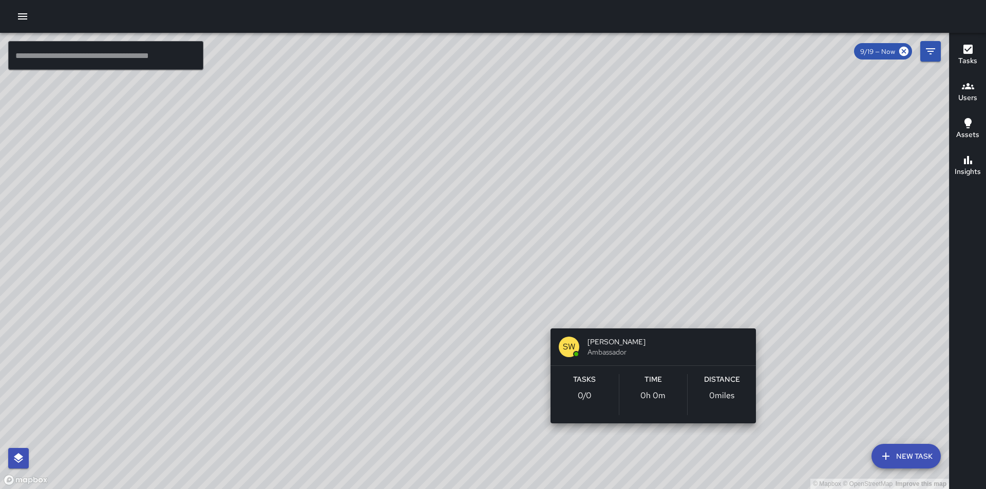
click at [645, 315] on div "© Mapbox © OpenStreetMap Improve this map SW Susan Willick Ambassador Tasks 0 /…" at bounding box center [474, 261] width 949 height 456
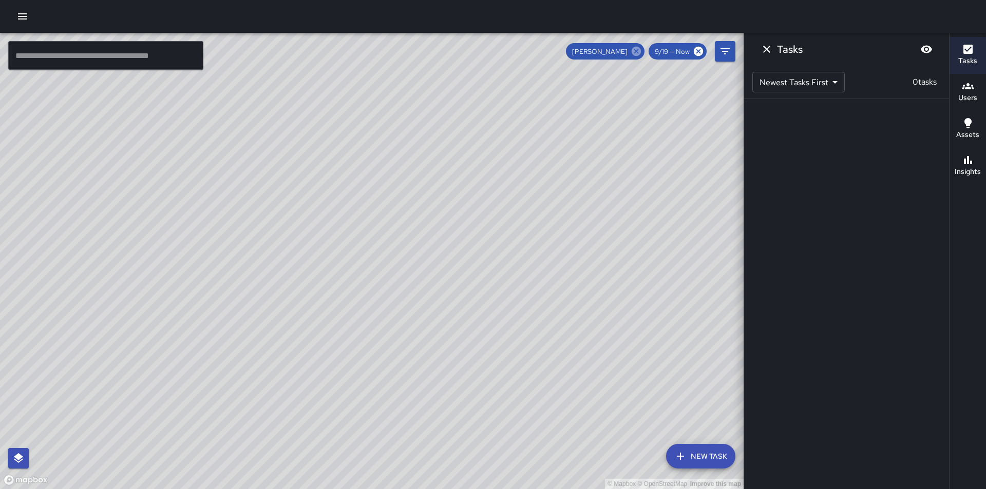
click at [637, 54] on icon at bounding box center [635, 51] width 9 height 9
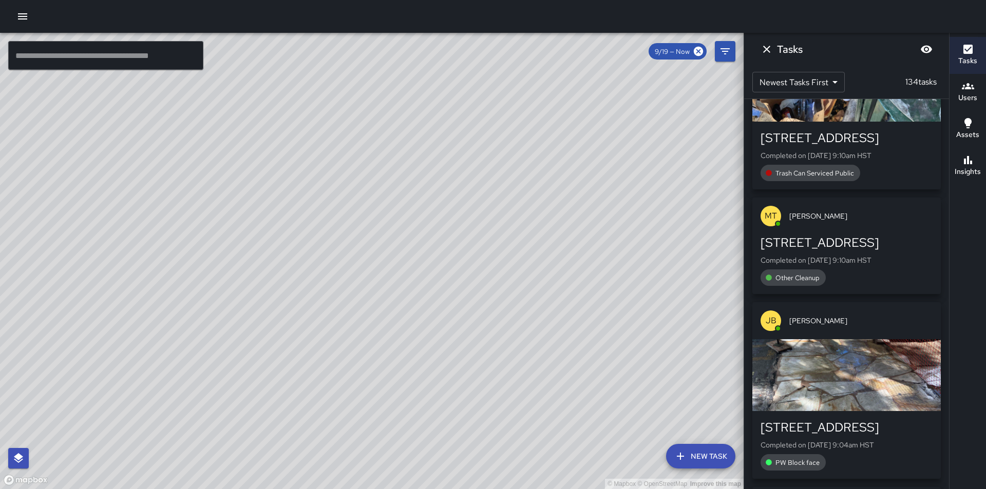
scroll to position [2054, 0]
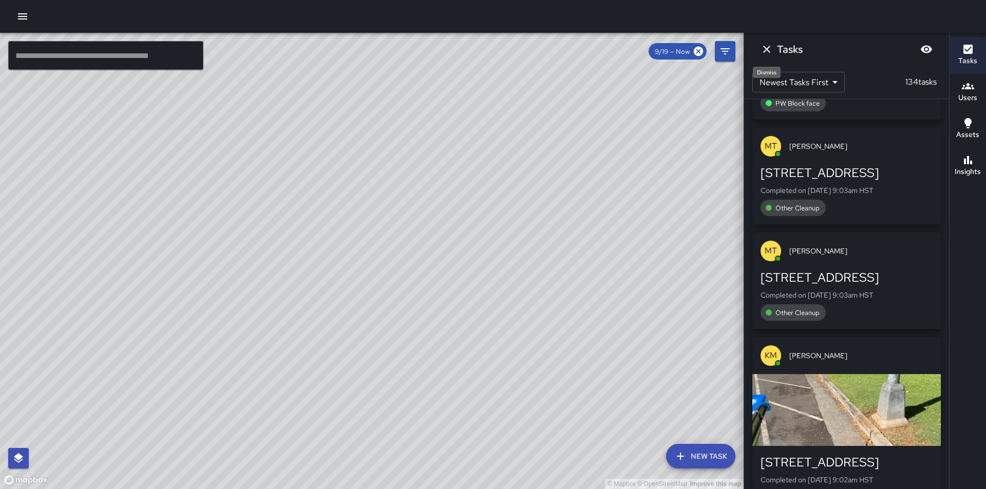
click at [767, 48] on icon "Dismiss" at bounding box center [766, 49] width 7 height 7
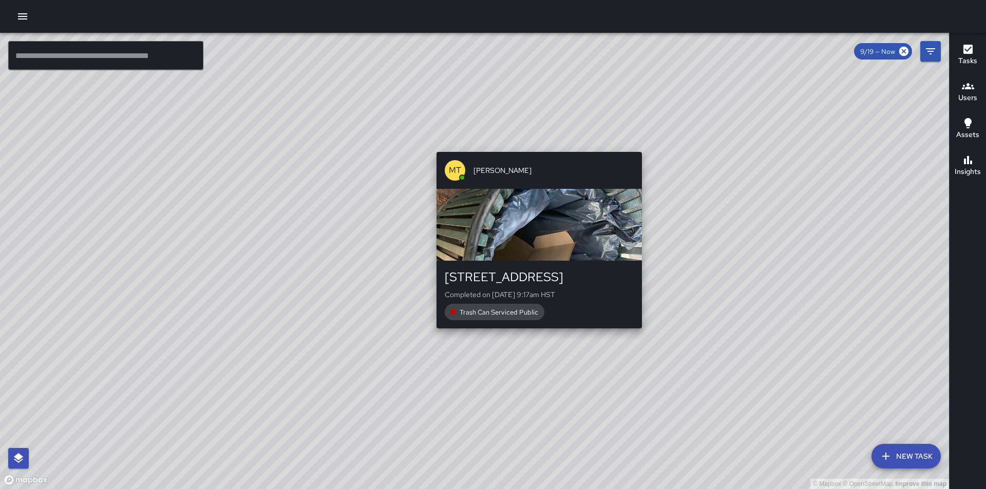
click at [534, 147] on div "© Mapbox © OpenStreetMap Improve this map MT Matthew Tapley 2370 Kūhiō Avenue C…" at bounding box center [474, 261] width 949 height 456
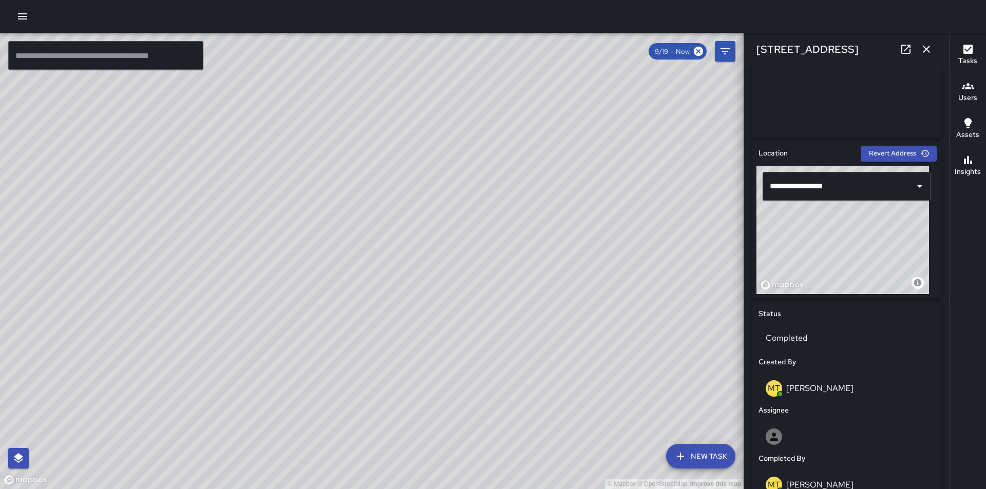
scroll to position [257, 0]
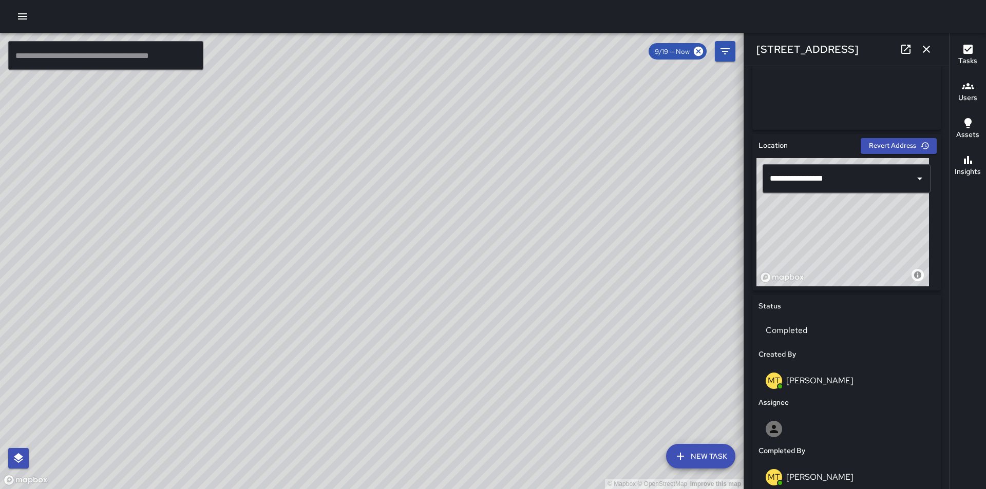
click at [926, 40] on button "button" at bounding box center [926, 49] width 21 height 21
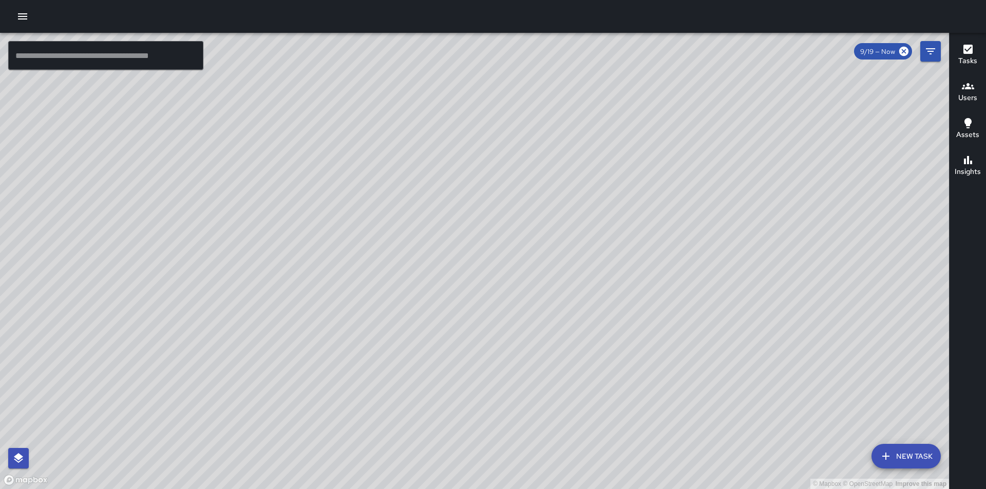
drag, startPoint x: 444, startPoint y: 286, endPoint x: 526, endPoint y: 405, distance: 143.8
click at [526, 405] on div "© Mapbox © OpenStreetMap Improve this map" at bounding box center [474, 261] width 949 height 456
drag, startPoint x: 408, startPoint y: 392, endPoint x: 625, endPoint y: 234, distance: 268.6
click at [625, 234] on div "© Mapbox © OpenStreetMap Improve this map" at bounding box center [474, 261] width 949 height 456
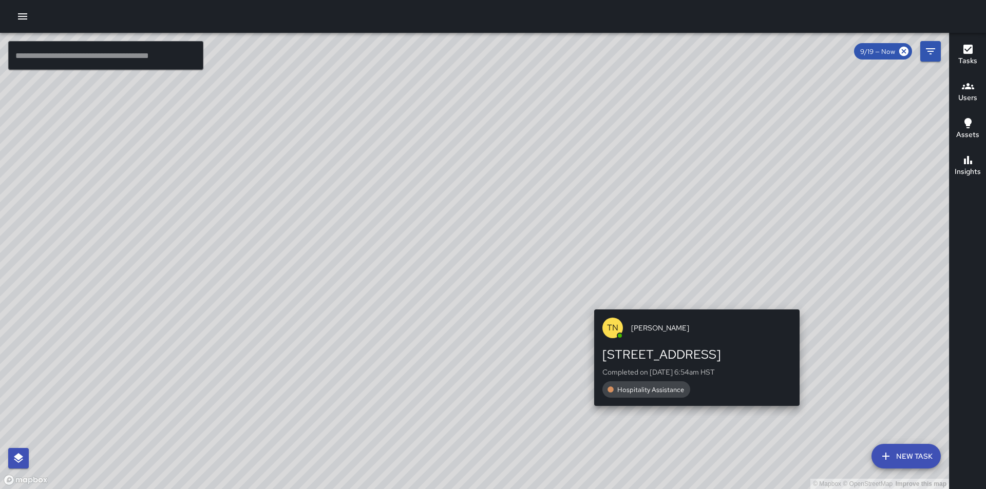
click at [691, 413] on div "© Mapbox © OpenStreetMap Improve this map TN Thoren Nansen 2444 Kalākaua Avenue…" at bounding box center [474, 261] width 949 height 456
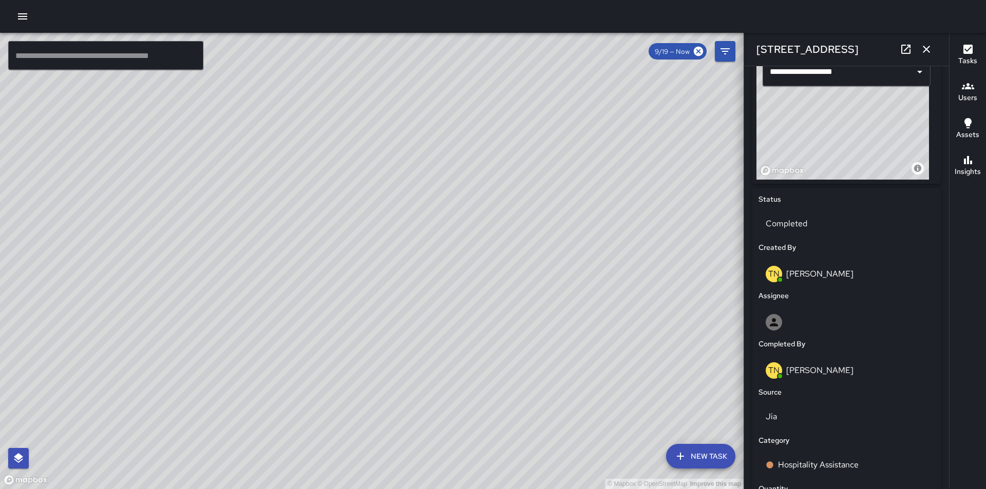
scroll to position [55, 0]
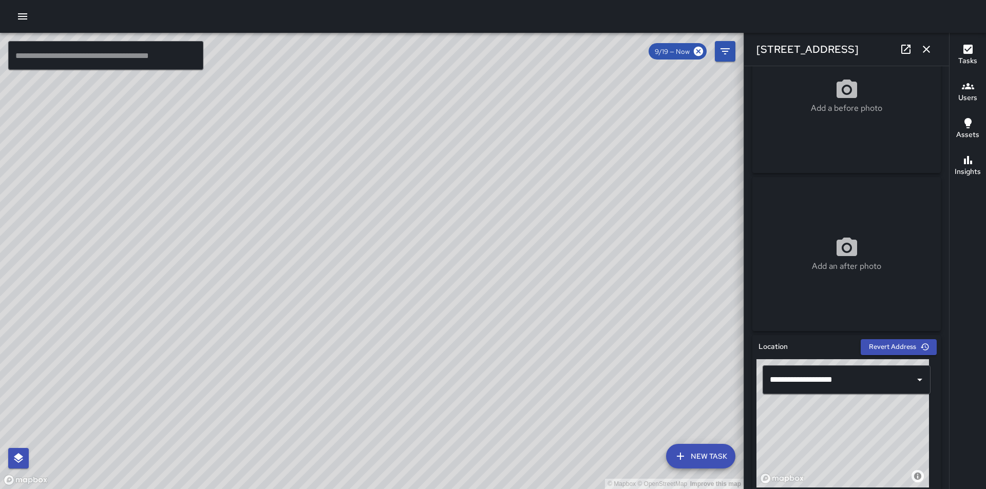
drag, startPoint x: 569, startPoint y: 355, endPoint x: 552, endPoint y: 229, distance: 126.4
click at [552, 229] on div "© Mapbox © OpenStreetMap Improve this map" at bounding box center [371, 261] width 743 height 456
drag, startPoint x: 395, startPoint y: 258, endPoint x: 521, endPoint y: 277, distance: 127.7
click at [521, 277] on div "© Mapbox © OpenStreetMap Improve this map" at bounding box center [371, 261] width 743 height 456
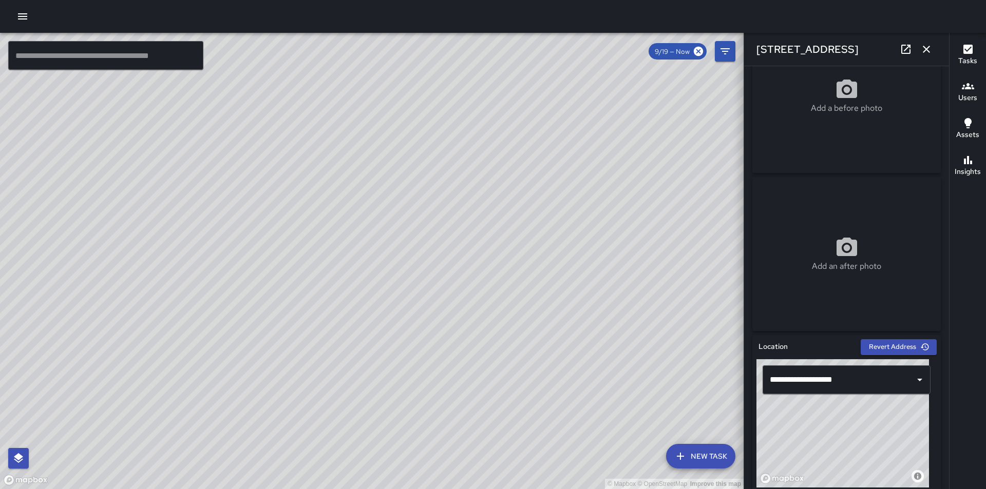
drag, startPoint x: 639, startPoint y: 223, endPoint x: 635, endPoint y: 438, distance: 215.2
click at [635, 438] on div "© Mapbox © OpenStreetMap Improve this map" at bounding box center [371, 261] width 743 height 456
drag, startPoint x: 585, startPoint y: 150, endPoint x: 655, endPoint y: 451, distance: 309.0
click at [659, 457] on div "© Mapbox © OpenStreetMap Improve this map" at bounding box center [371, 261] width 743 height 456
click at [926, 50] on icon "button" at bounding box center [926, 49] width 7 height 7
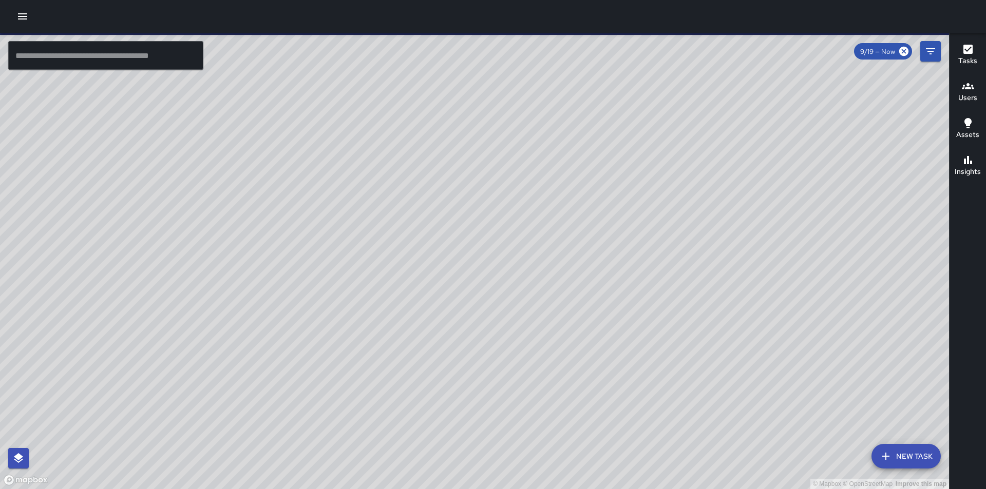
drag, startPoint x: 563, startPoint y: 372, endPoint x: 493, endPoint y: 452, distance: 106.6
click at [493, 452] on div "© Mapbox © OpenStreetMap Improve this map" at bounding box center [474, 261] width 949 height 456
